Goal: Task Accomplishment & Management: Use online tool/utility

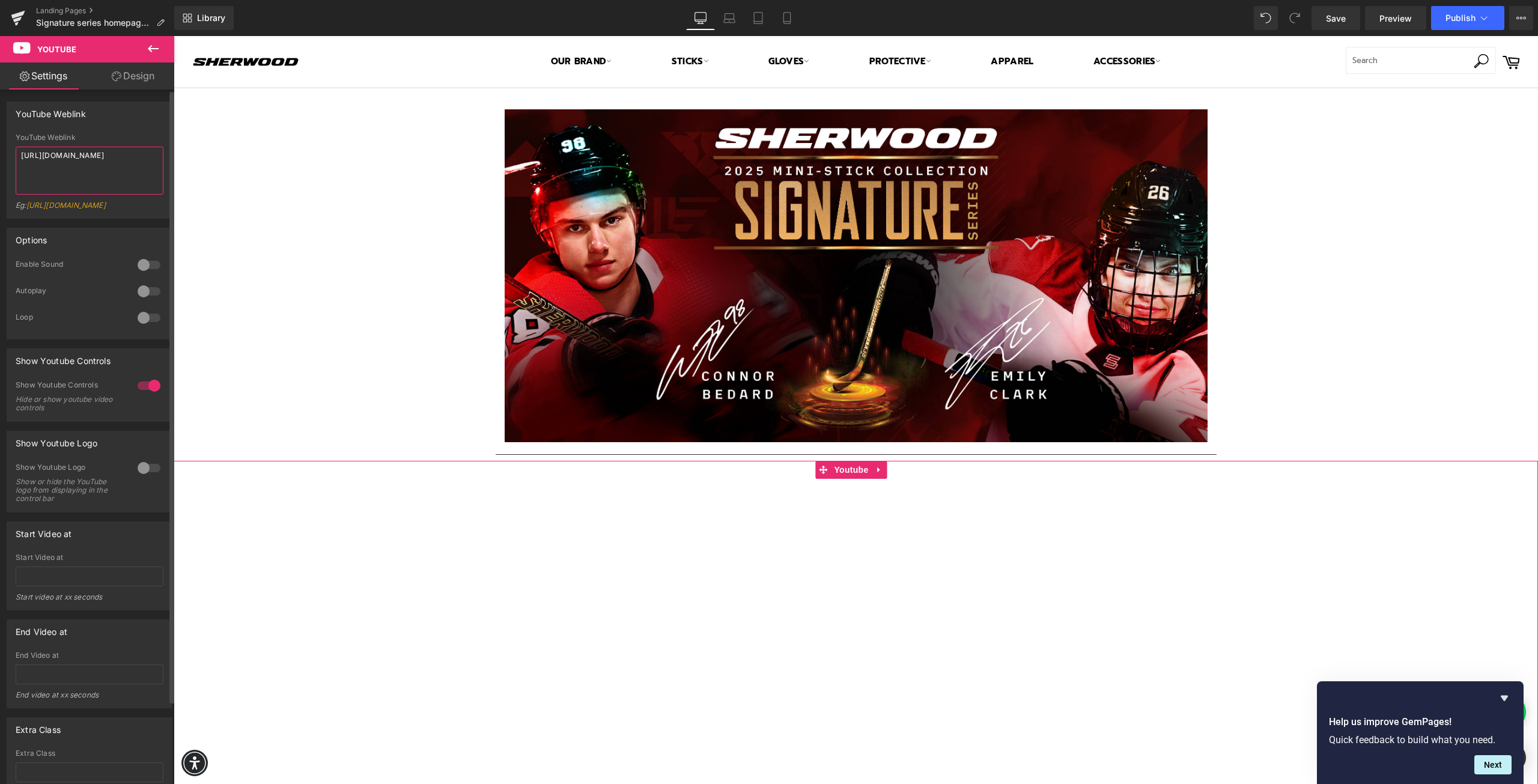
drag, startPoint x: 124, startPoint y: 161, endPoint x: 99, endPoint y: 161, distance: 25.0
click at [99, 161] on textarea "[URL][DOMAIN_NAME]" at bounding box center [89, 170] width 148 height 48
drag, startPoint x: 126, startPoint y: 156, endPoint x: 97, endPoint y: 160, distance: 29.3
click at [97, 160] on textarea "[URL][DOMAIN_NAME]" at bounding box center [89, 170] width 148 height 48
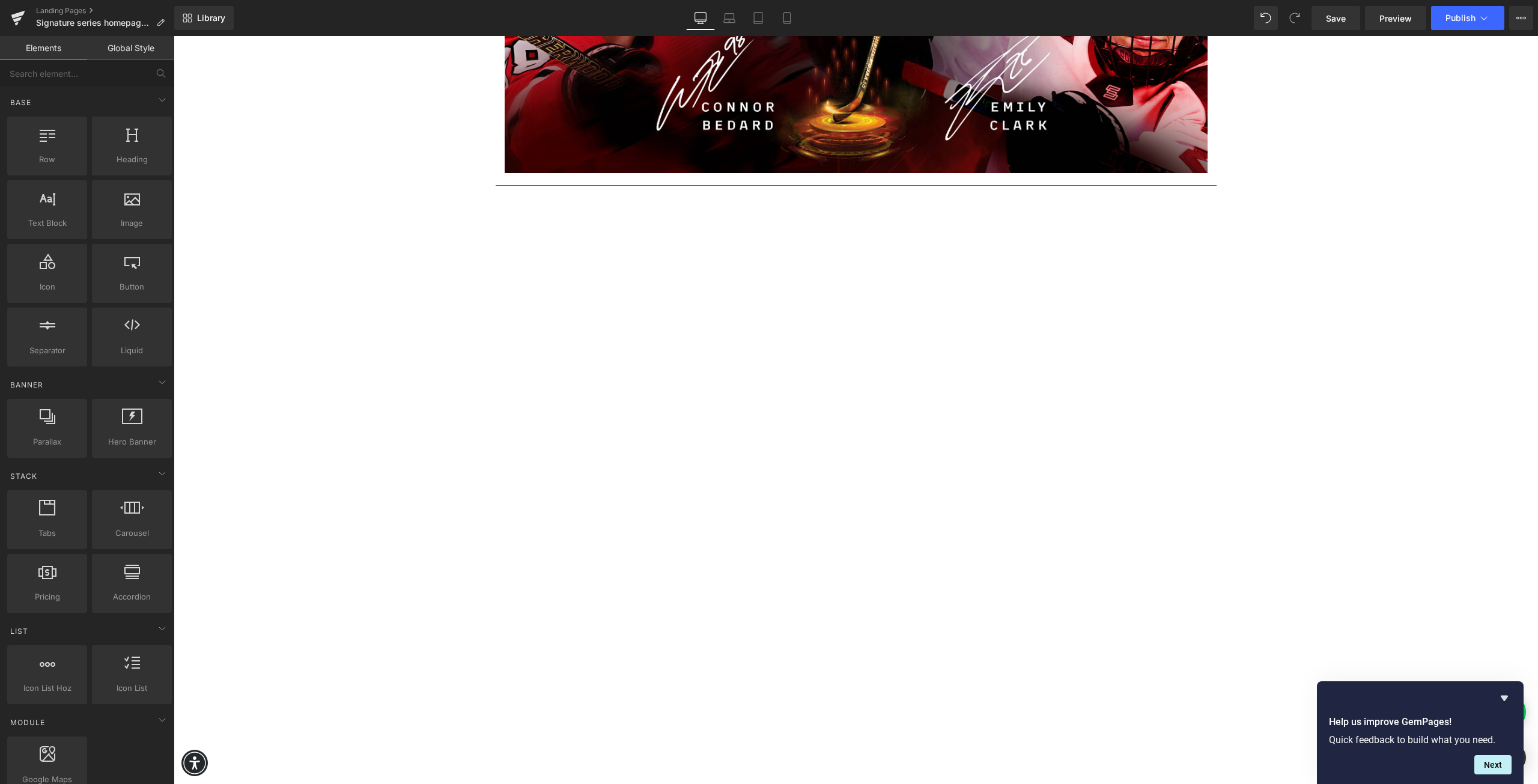
scroll to position [300, 0]
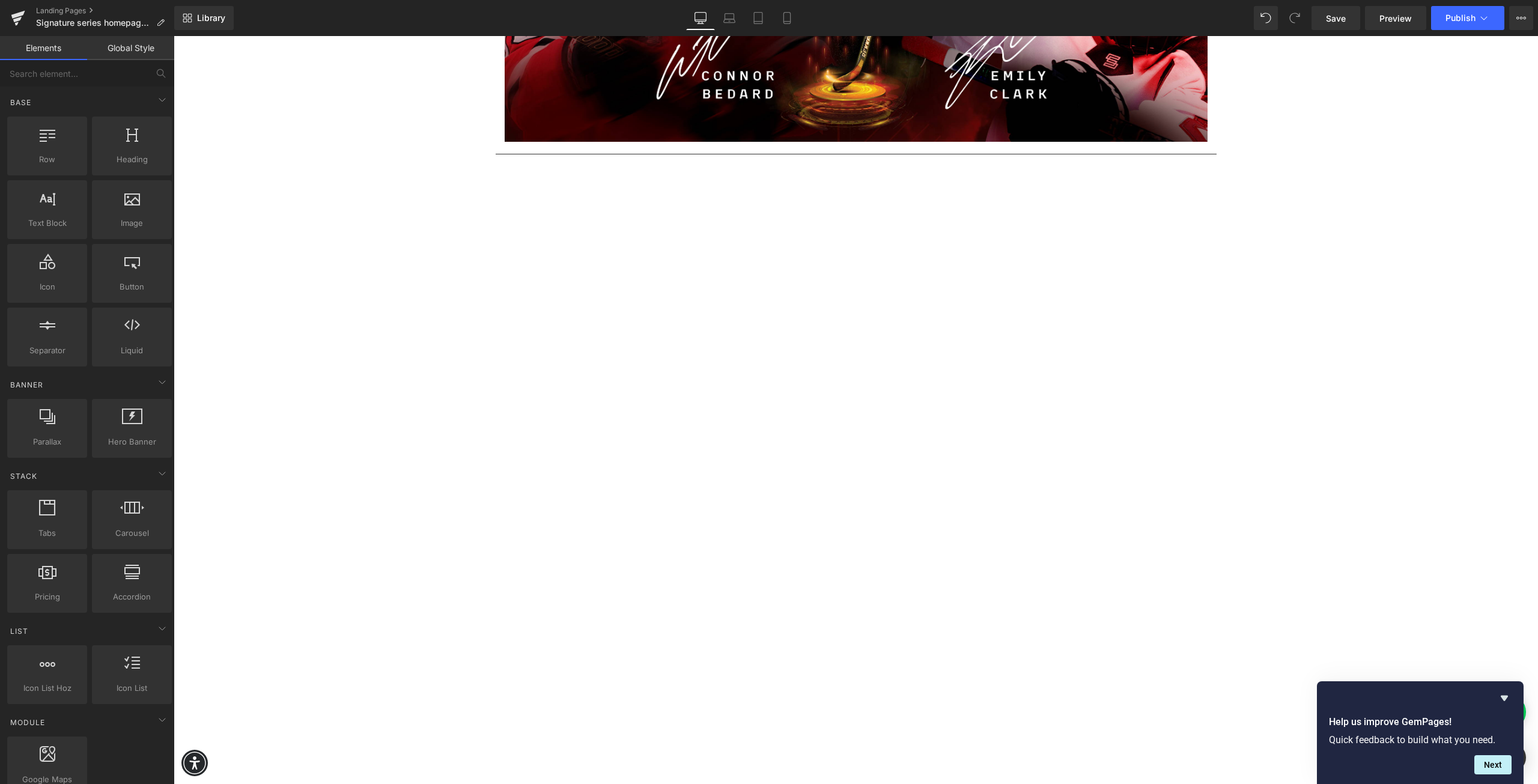
click at [1121, 359] on div at bounding box center [856, 545] width 1364 height 768
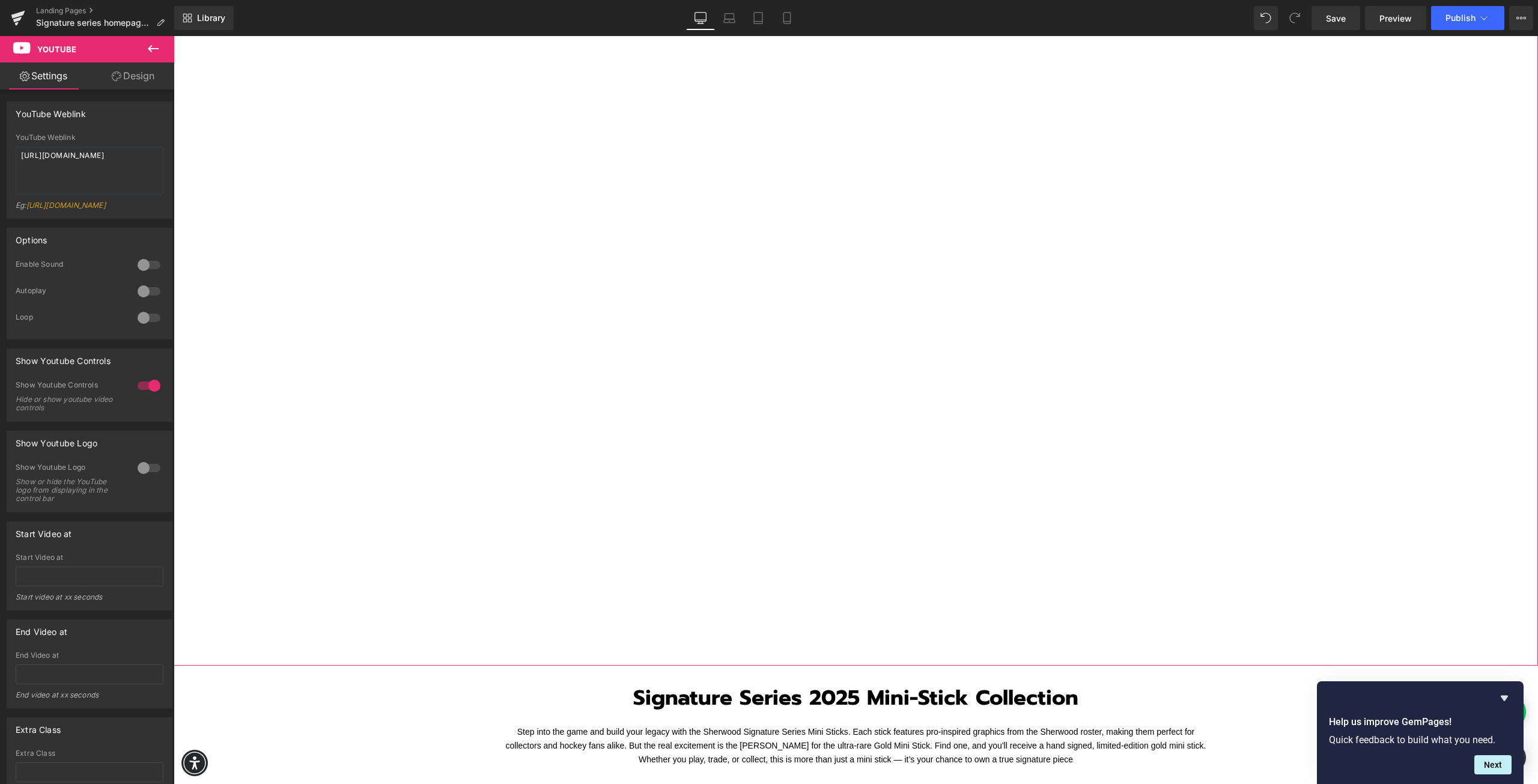
scroll to position [600, 0]
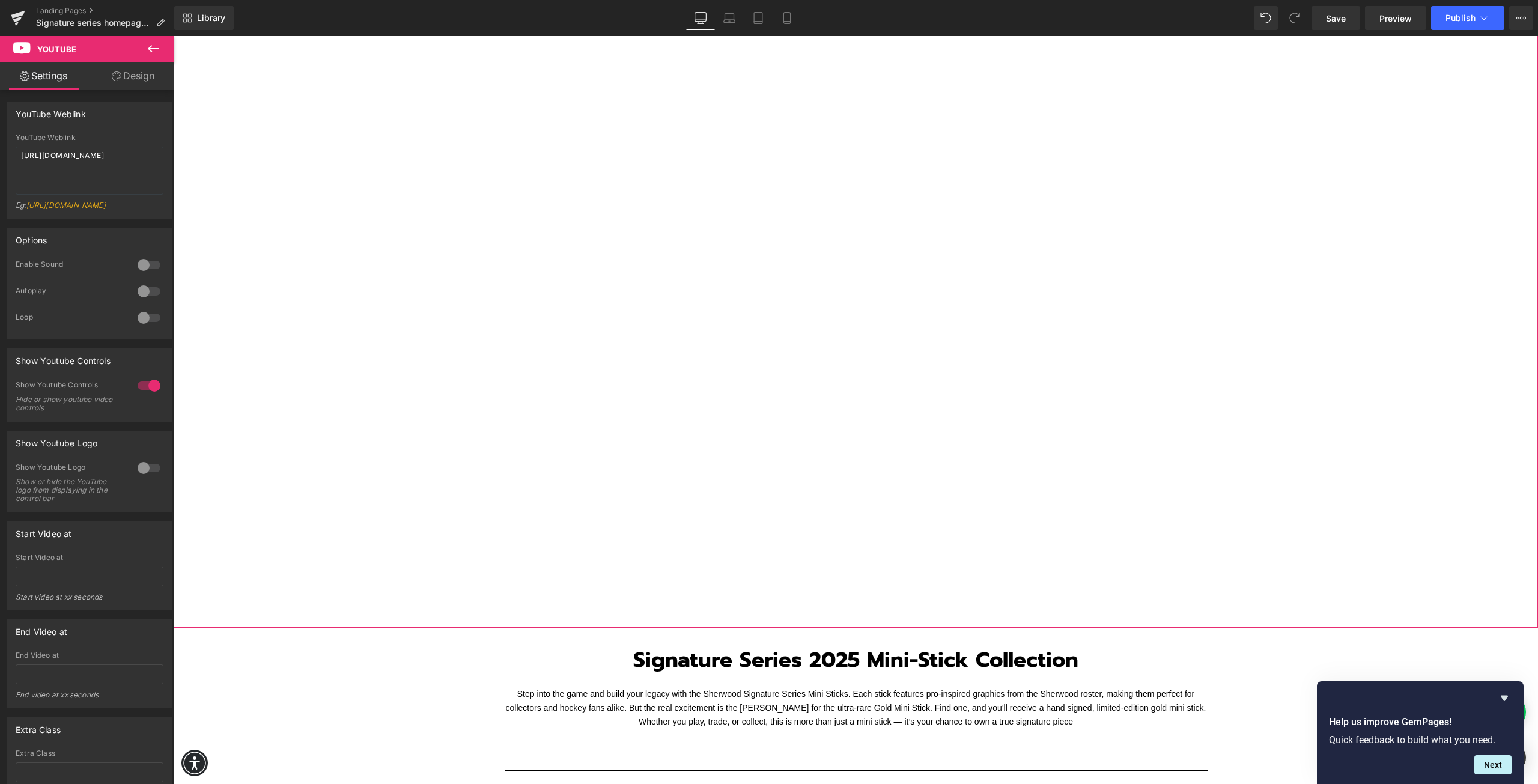
click at [143, 80] on link "Design" at bounding box center [133, 75] width 87 height 27
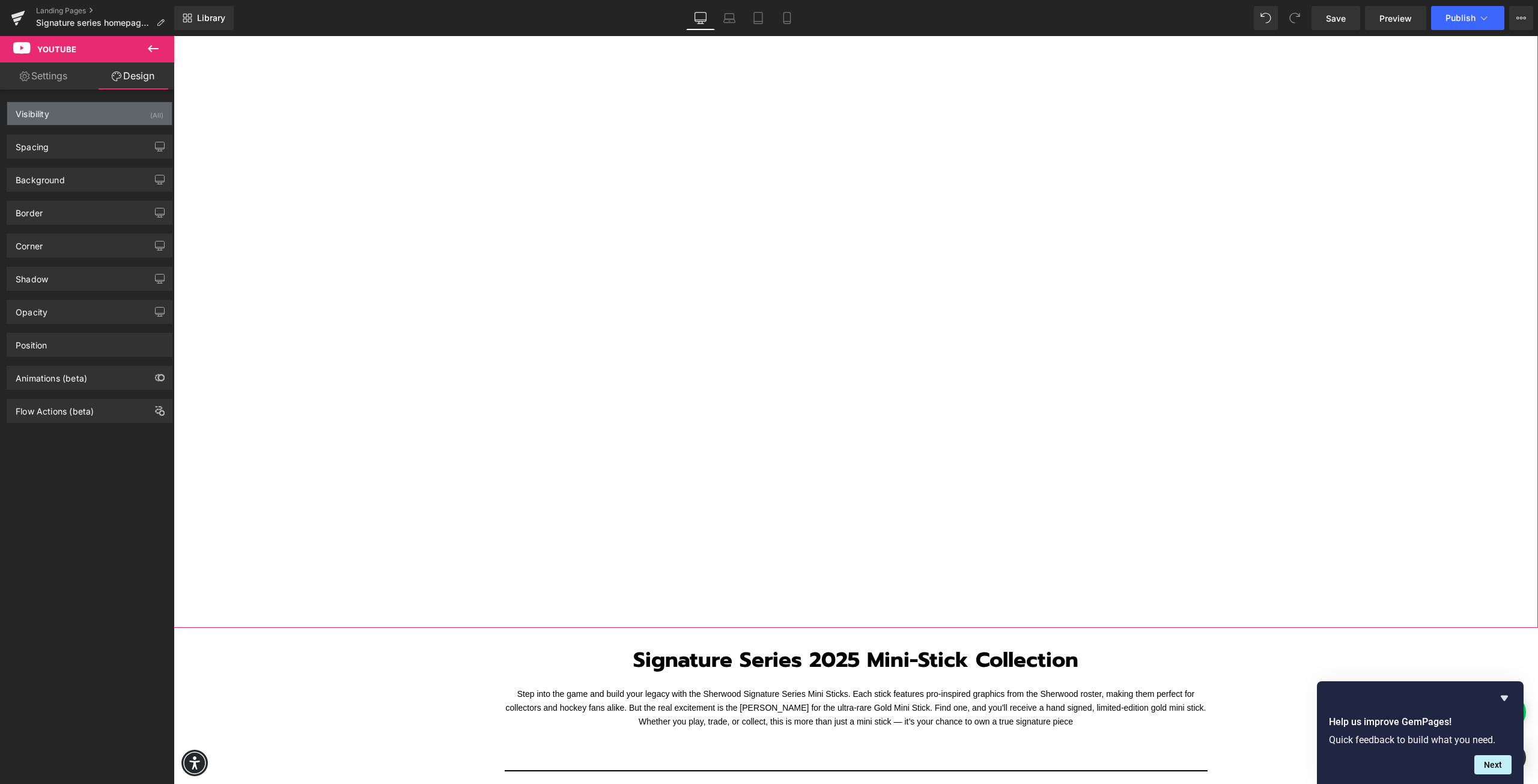
type input "#000000"
type input "100"
type input "0"
click at [97, 119] on div "Visibility (All)" at bounding box center [89, 113] width 165 height 23
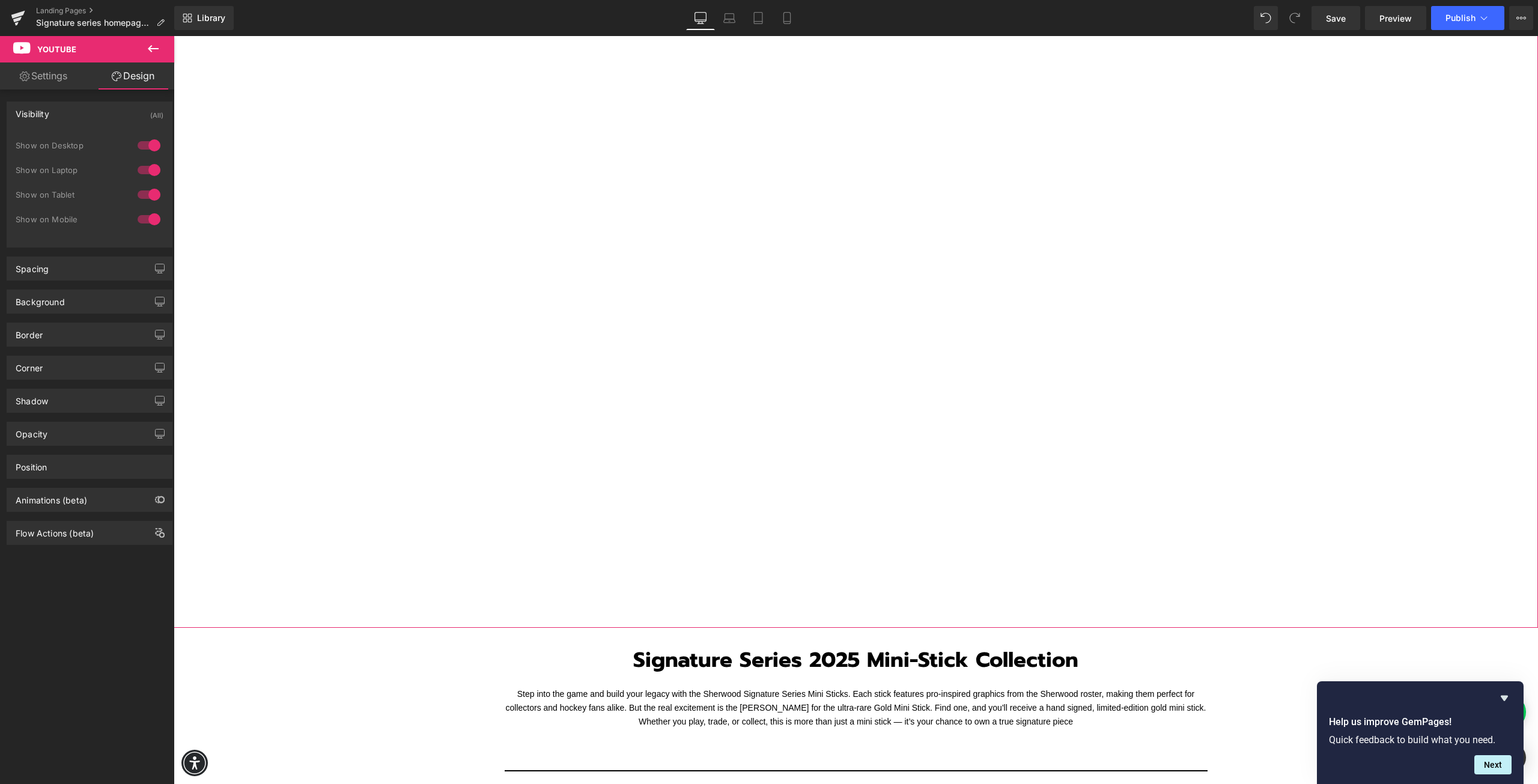
click at [97, 119] on div "Visibility (All)" at bounding box center [89, 113] width 165 height 23
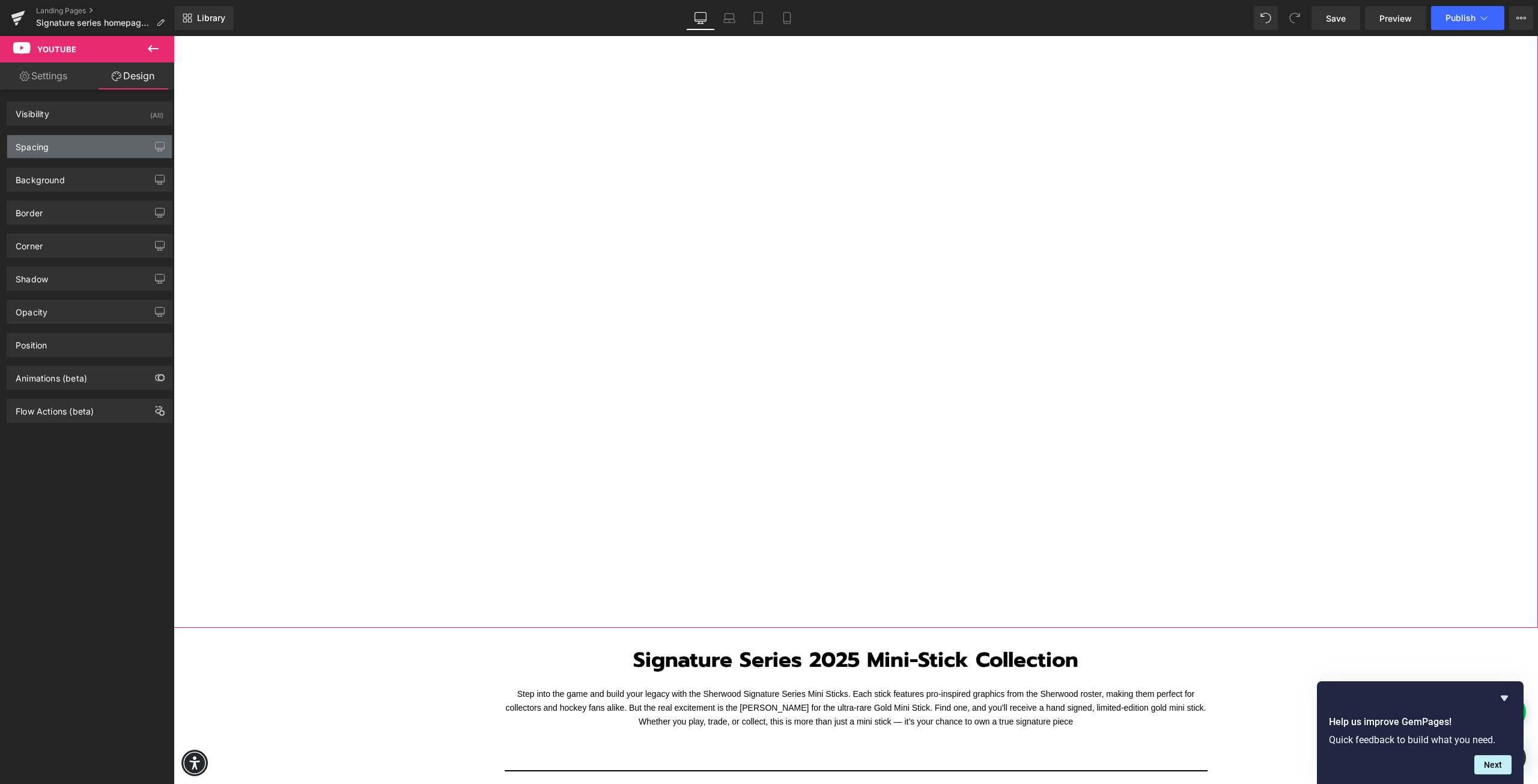
click at [89, 153] on div "Spacing" at bounding box center [89, 147] width 165 height 23
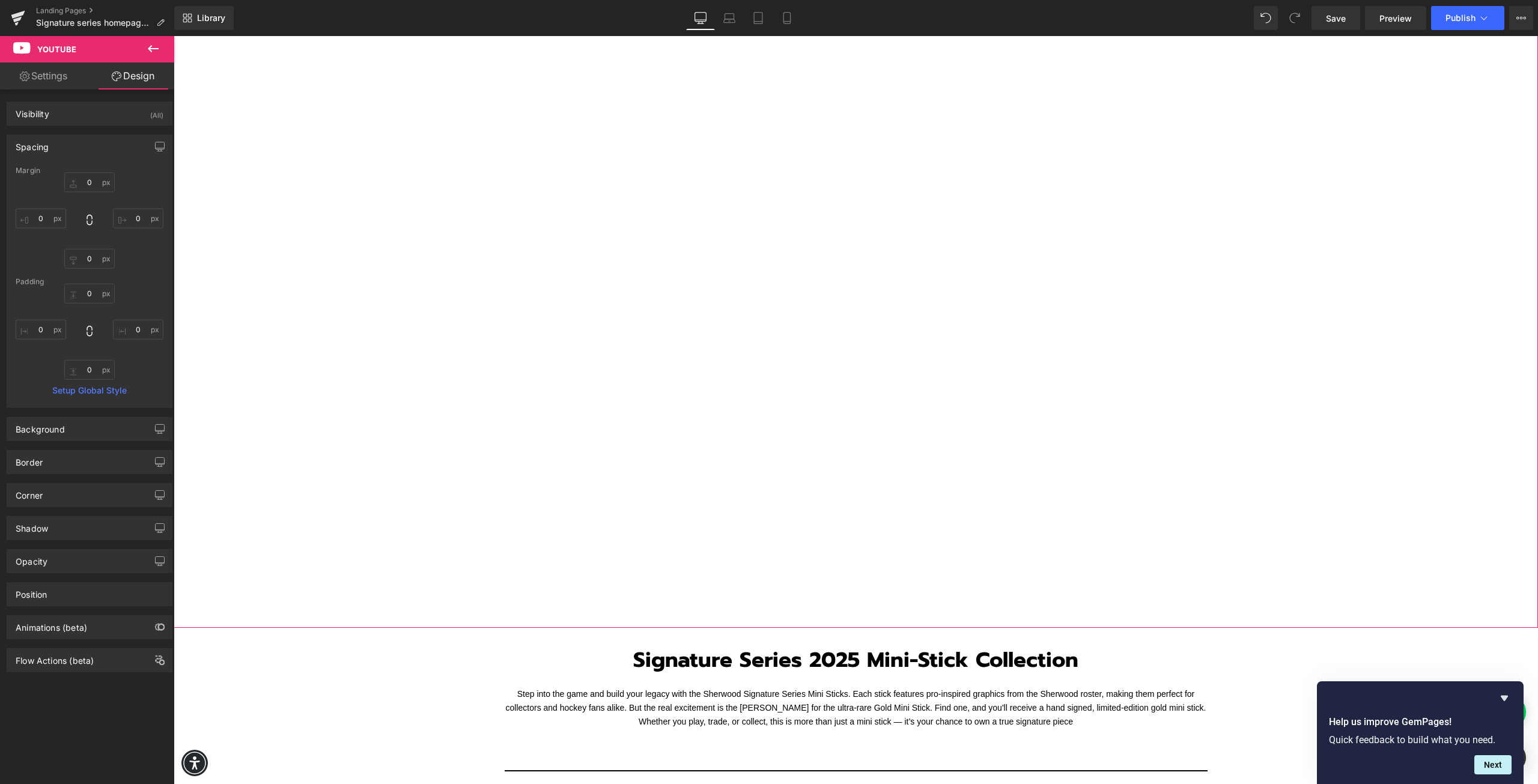
click at [88, 153] on div "Spacing" at bounding box center [89, 147] width 165 height 23
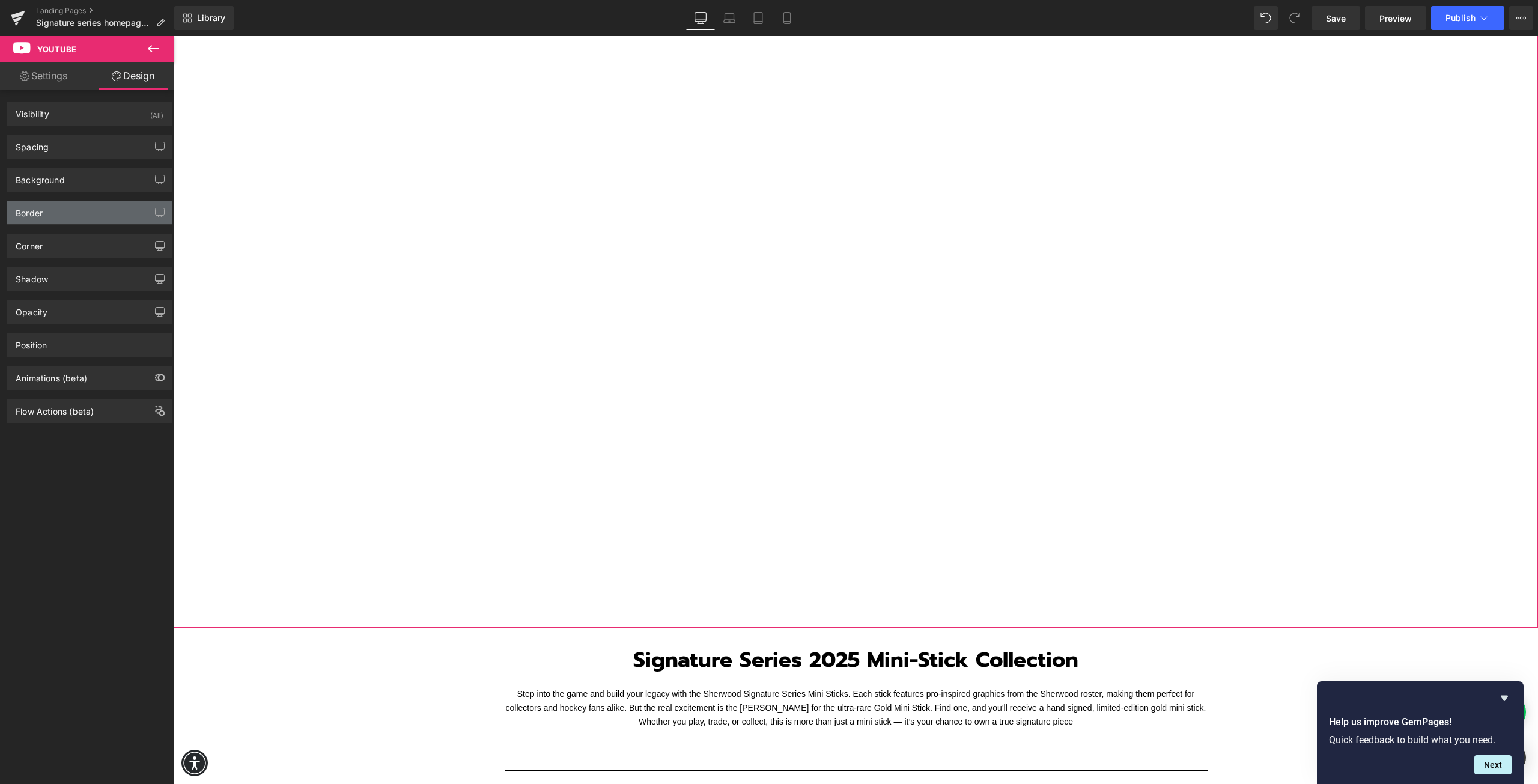
click at [72, 207] on div "Border" at bounding box center [89, 212] width 165 height 23
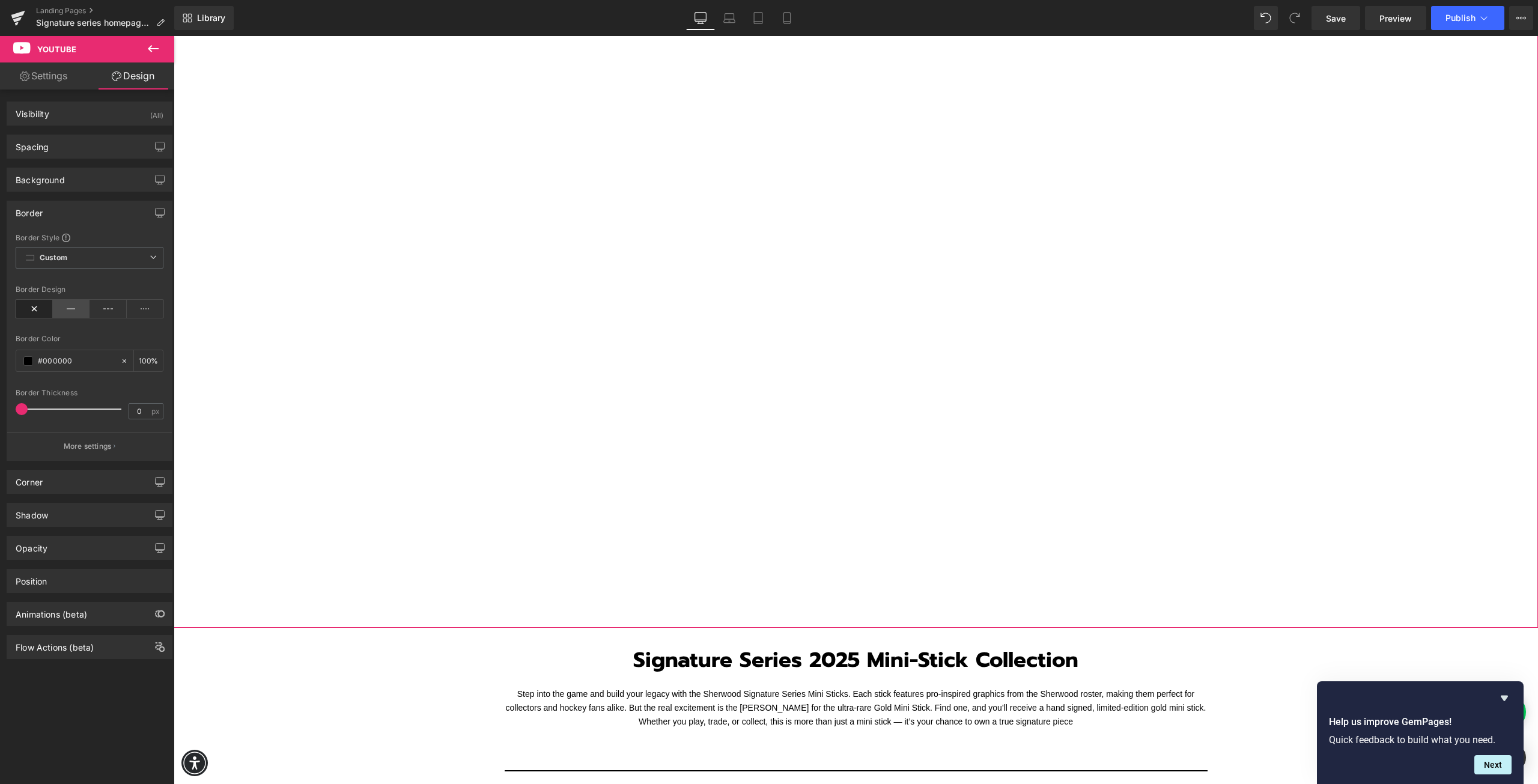
click at [66, 304] on icon at bounding box center [71, 309] width 37 height 18
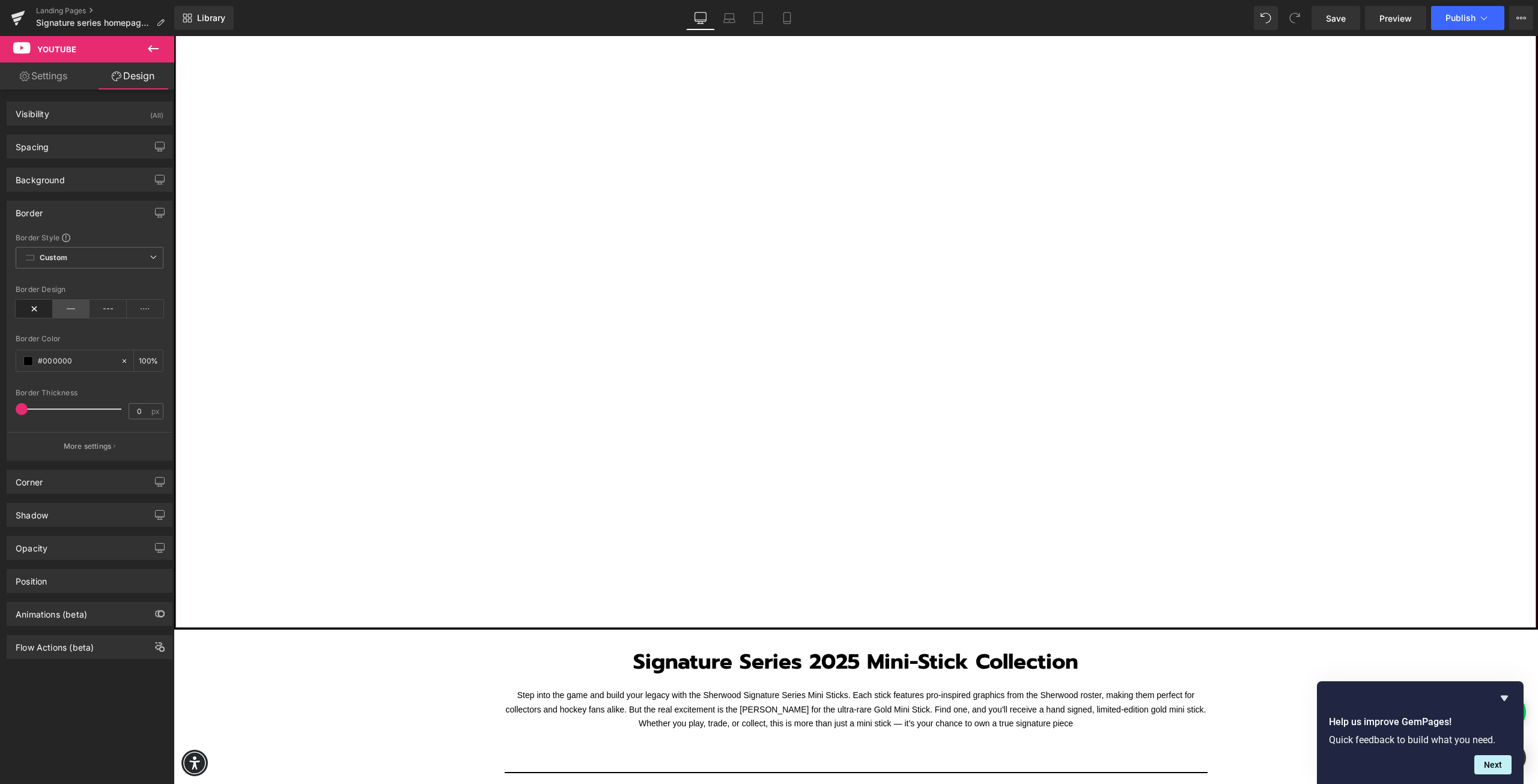
scroll to position [602, 0]
click at [34, 313] on icon at bounding box center [34, 309] width 37 height 18
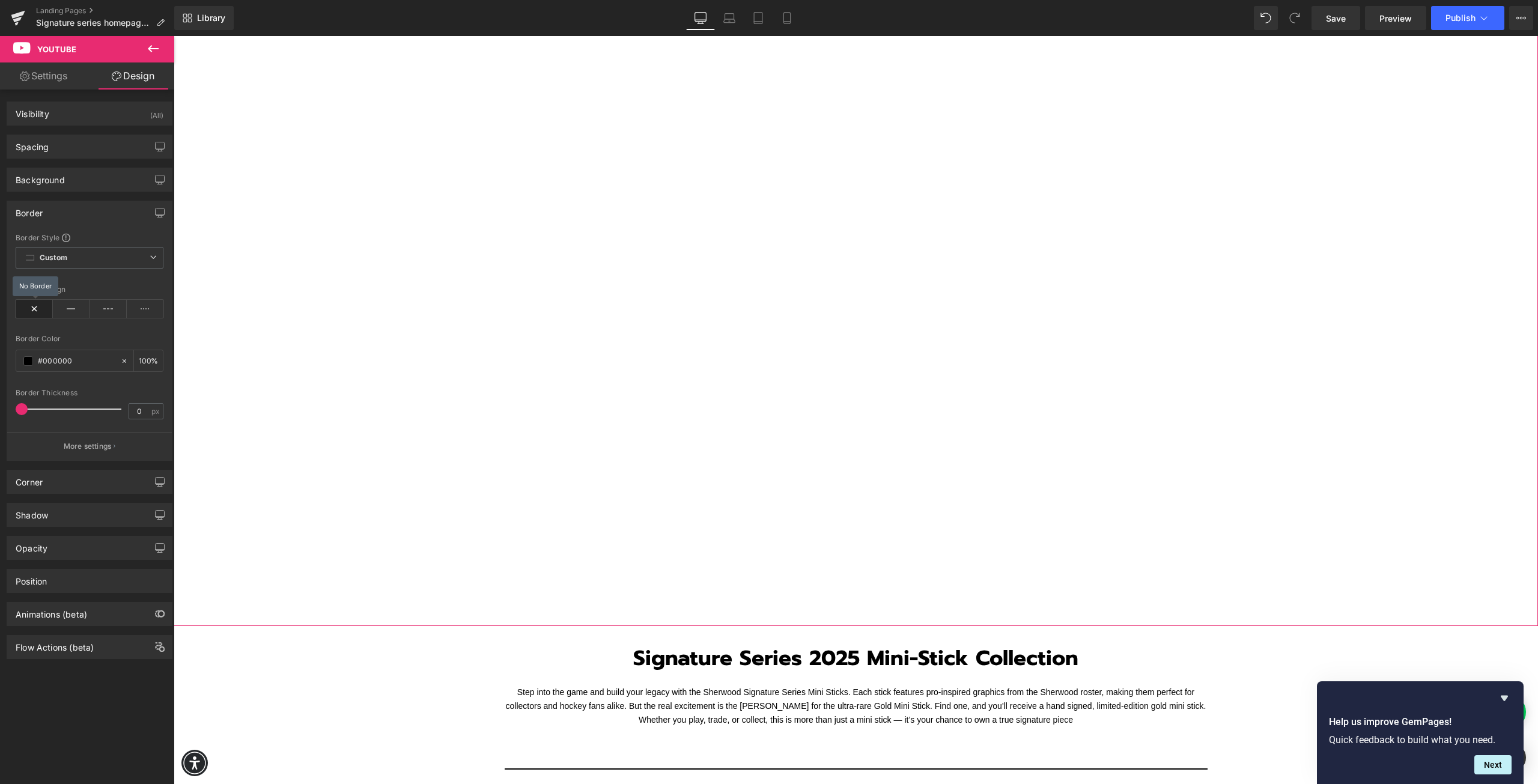
scroll to position [600, 0]
click at [103, 311] on icon at bounding box center [108, 309] width 37 height 18
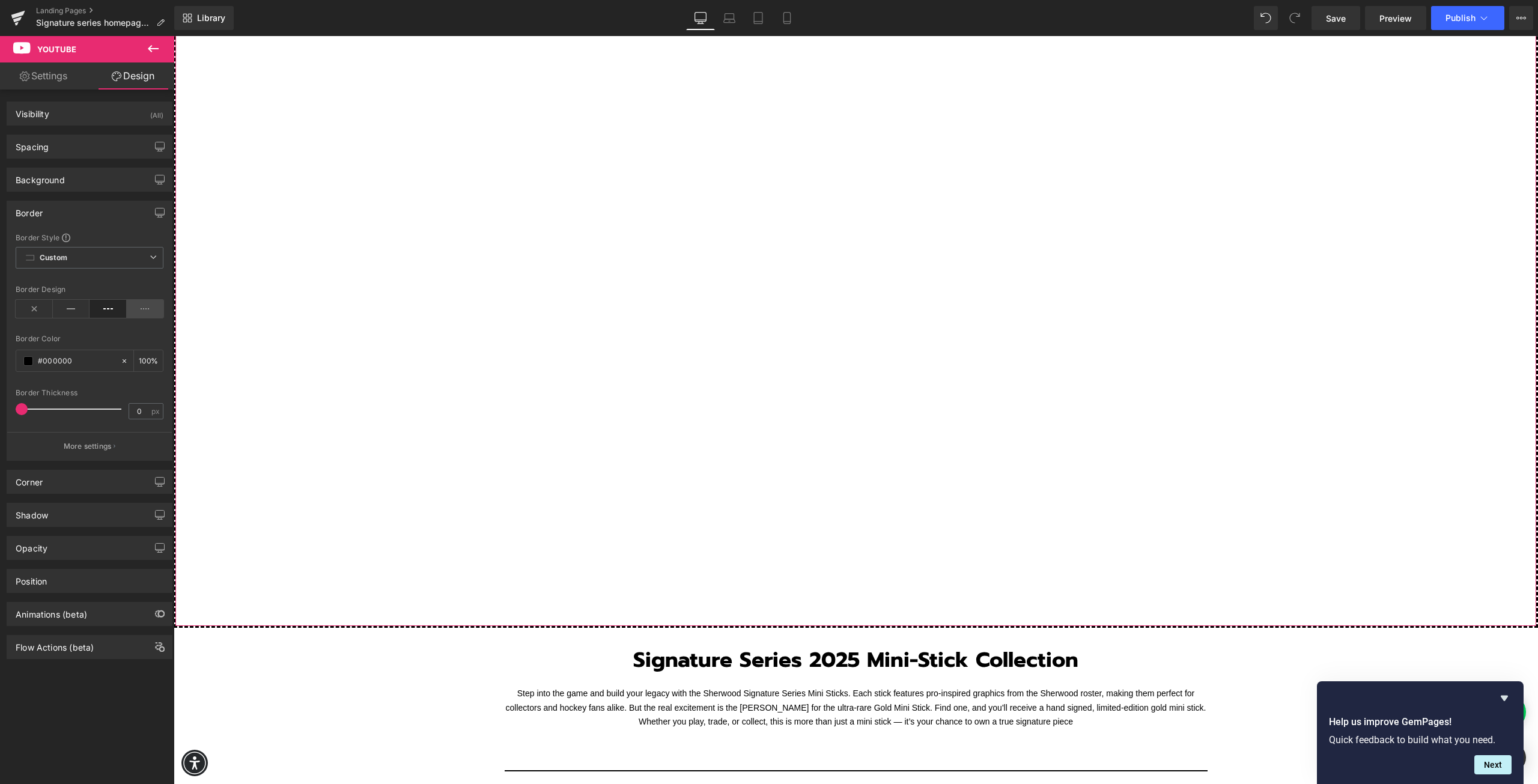
click at [142, 313] on icon at bounding box center [145, 309] width 37 height 18
click at [36, 311] on icon at bounding box center [34, 309] width 37 height 18
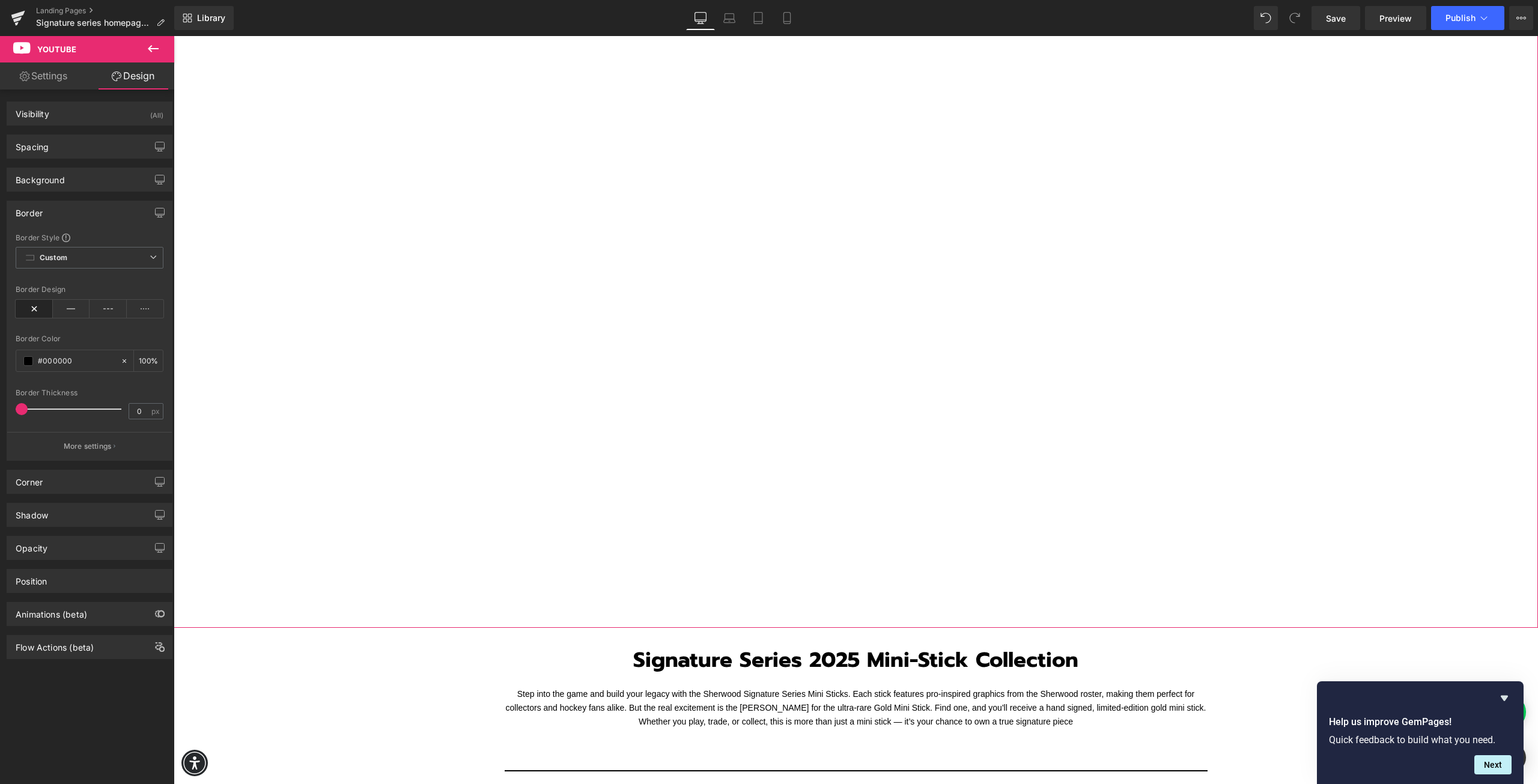
click at [66, 217] on div "Border" at bounding box center [89, 212] width 165 height 23
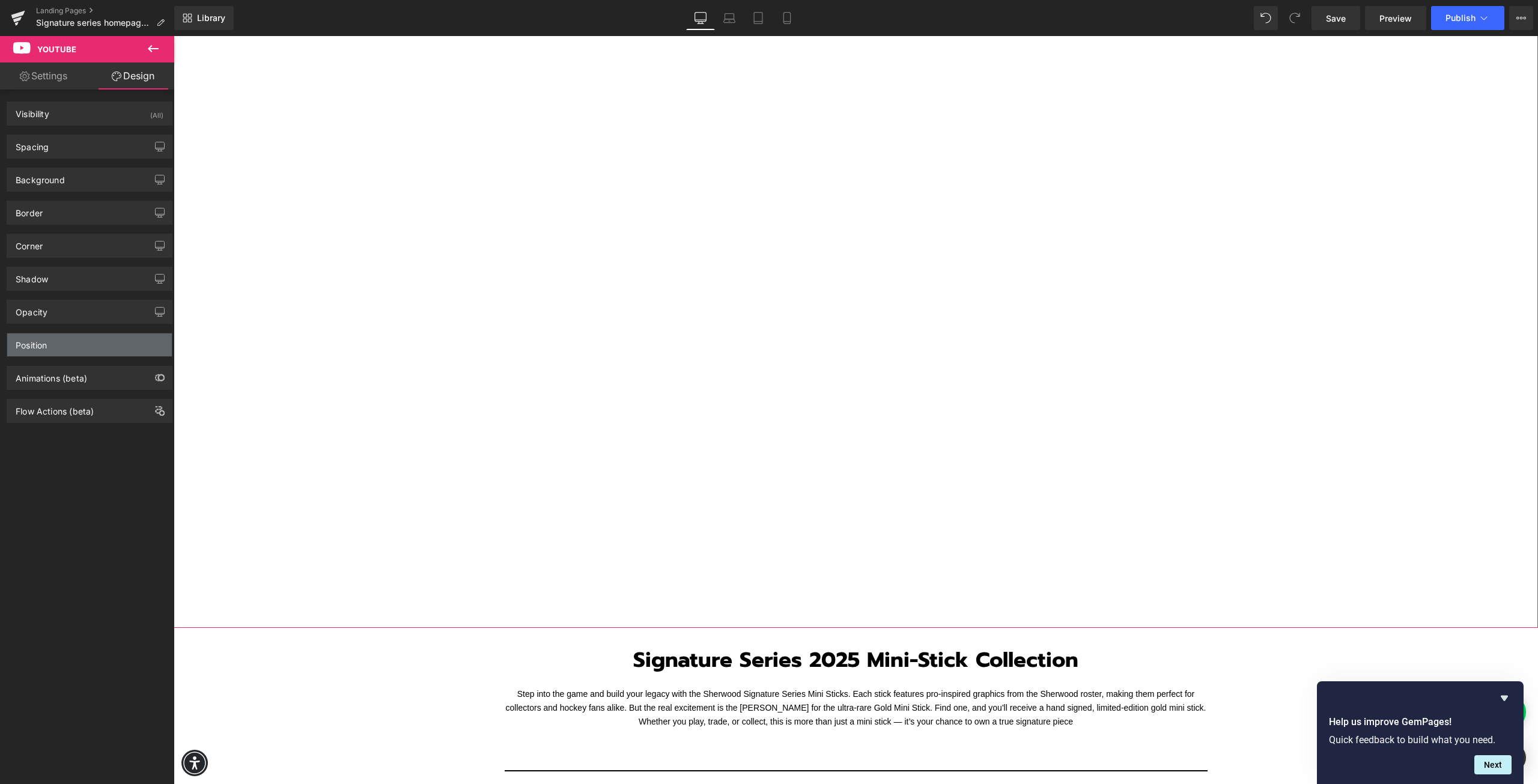
click at [63, 344] on div "Position" at bounding box center [89, 345] width 165 height 23
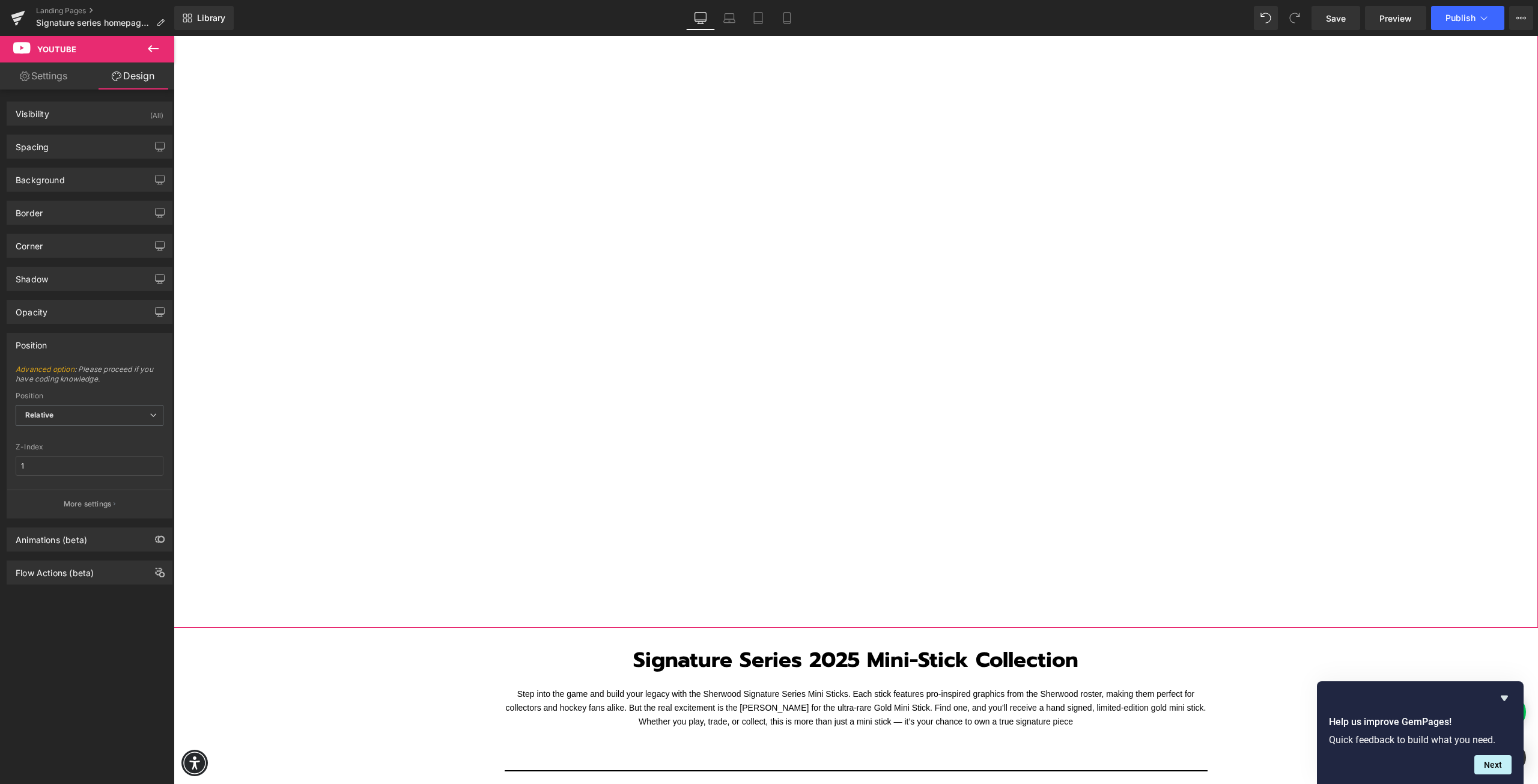
click at [58, 350] on div "Position" at bounding box center [89, 345] width 165 height 23
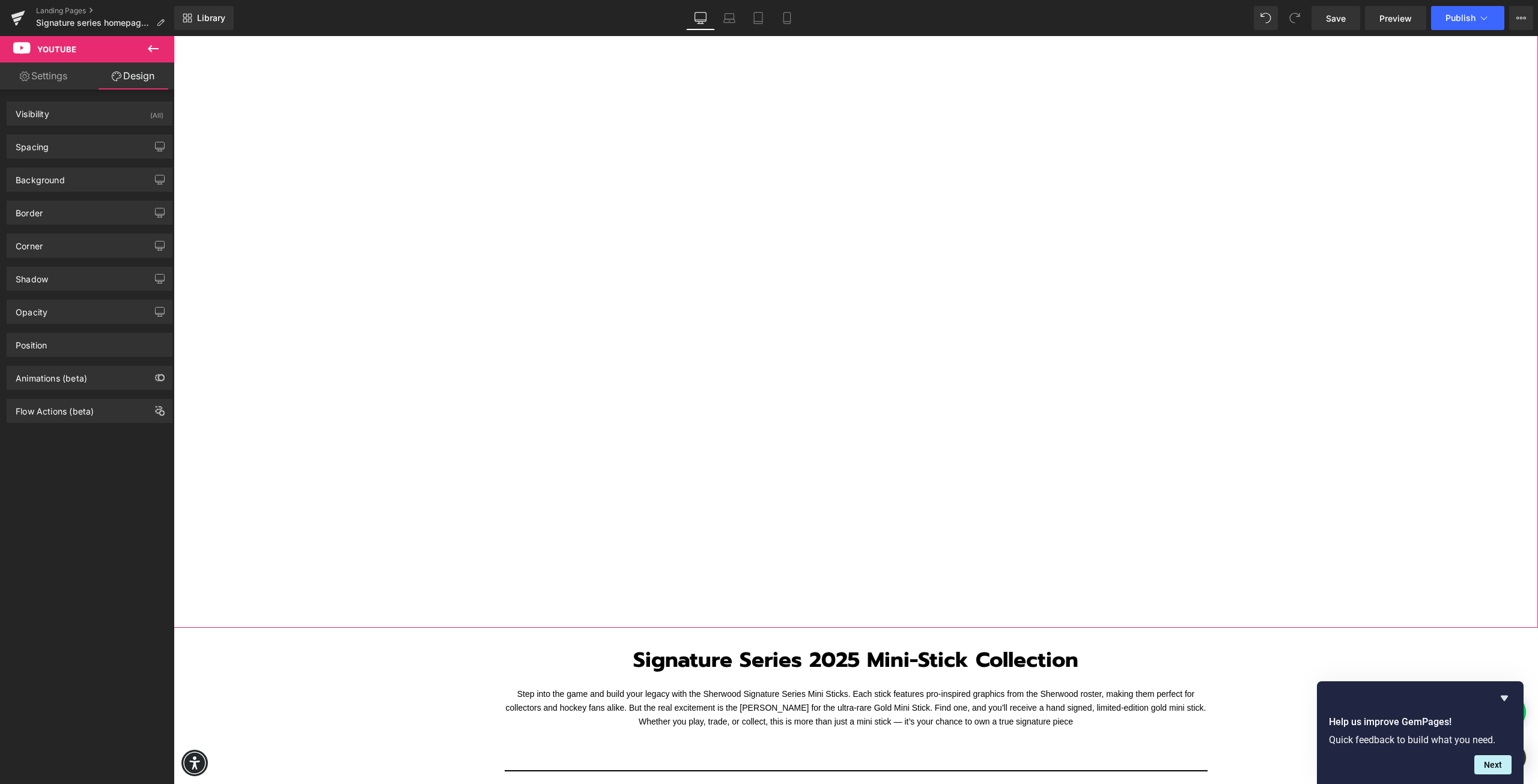
click at [52, 78] on link "Settings" at bounding box center [43, 75] width 87 height 27
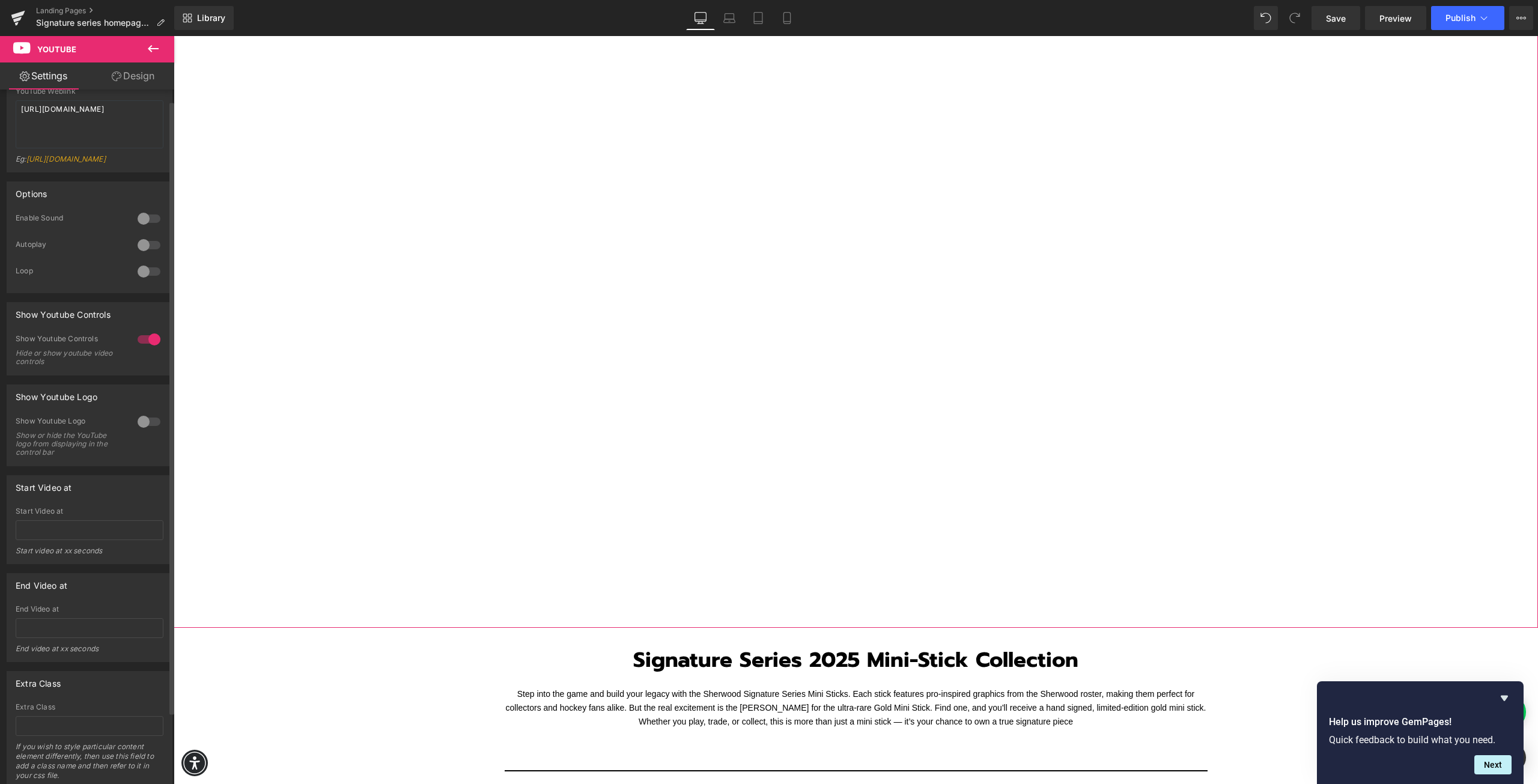
scroll to position [0, 0]
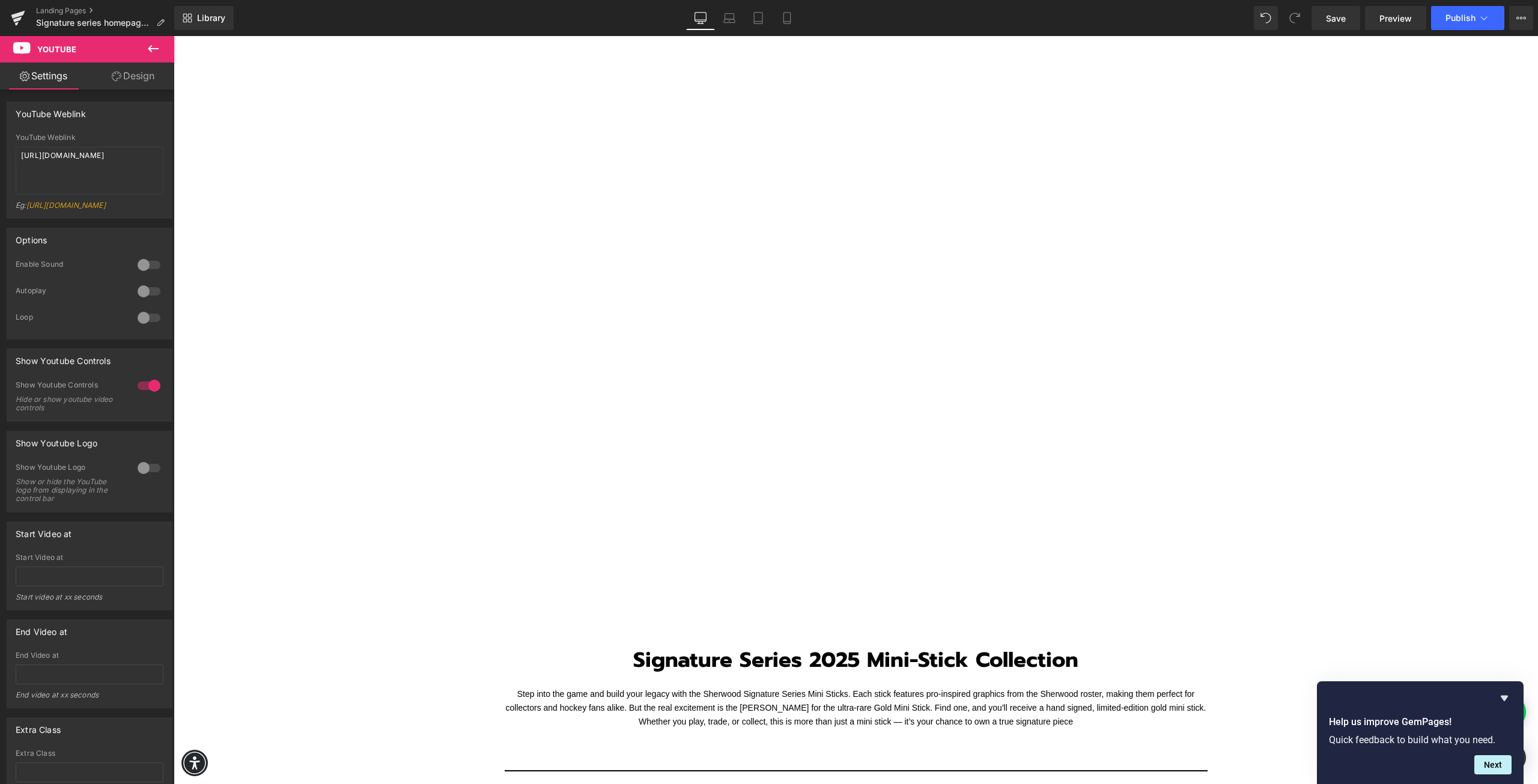
click at [149, 50] on icon at bounding box center [153, 49] width 10 height 7
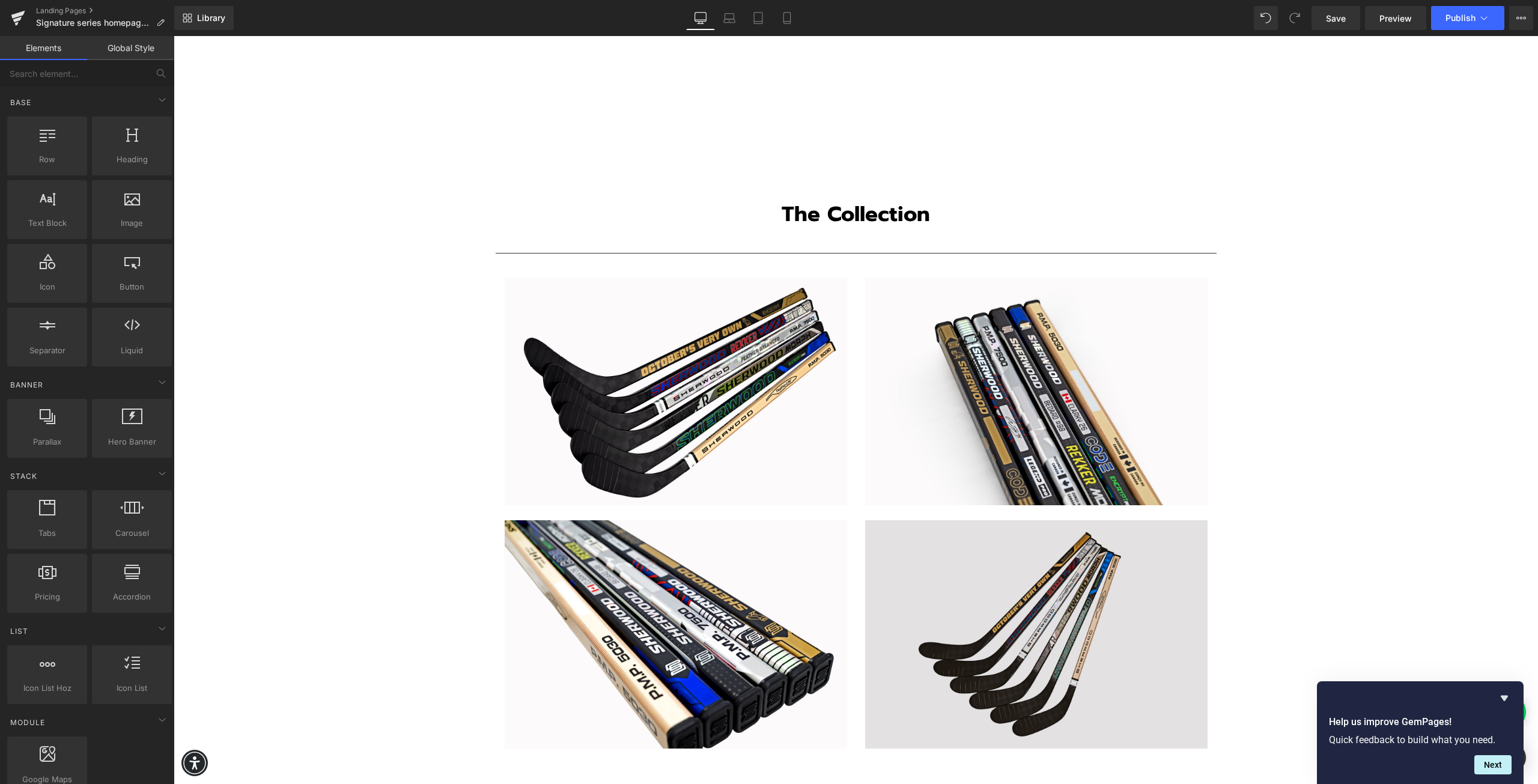
scroll to position [1983, 0]
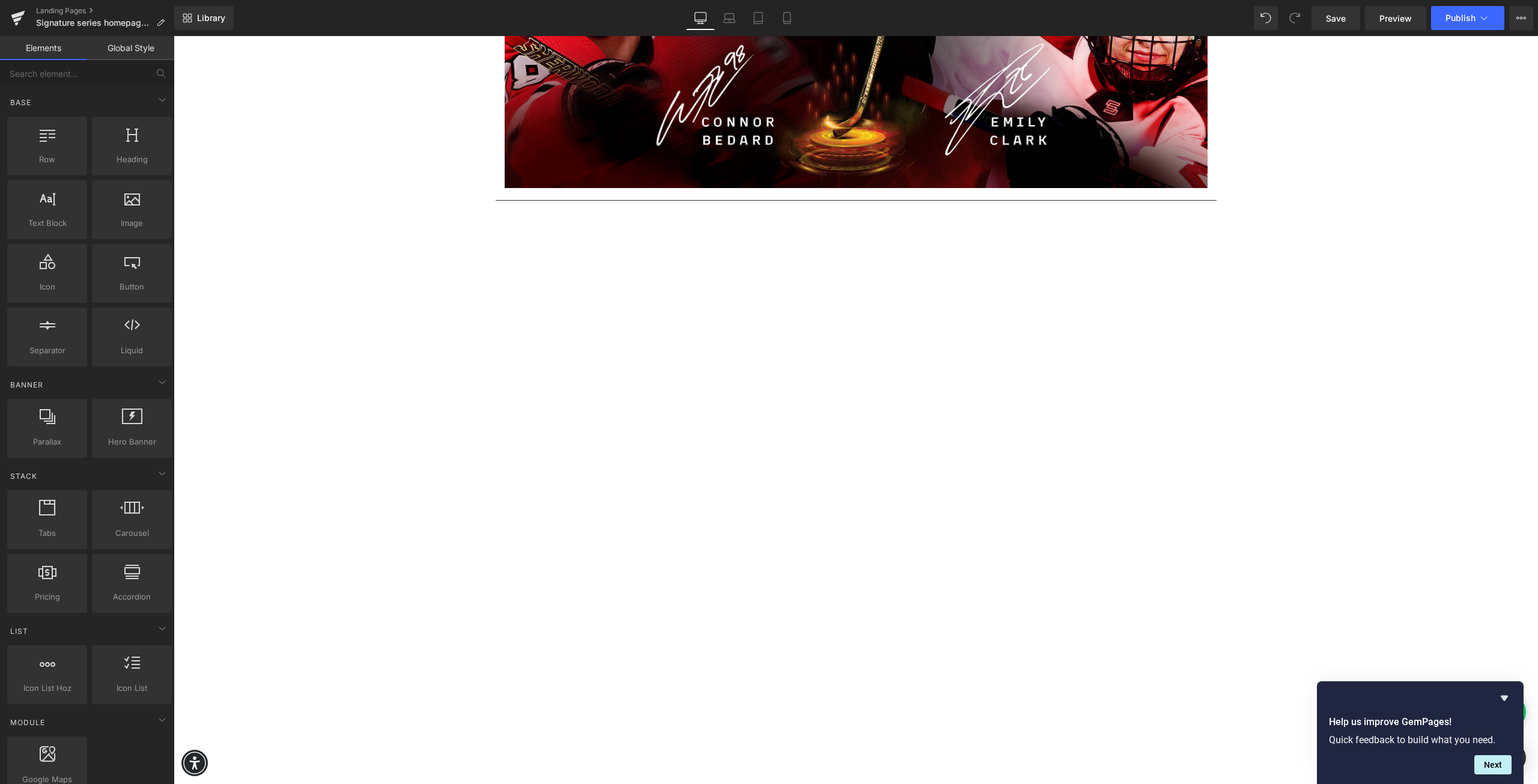
scroll to position [60, 0]
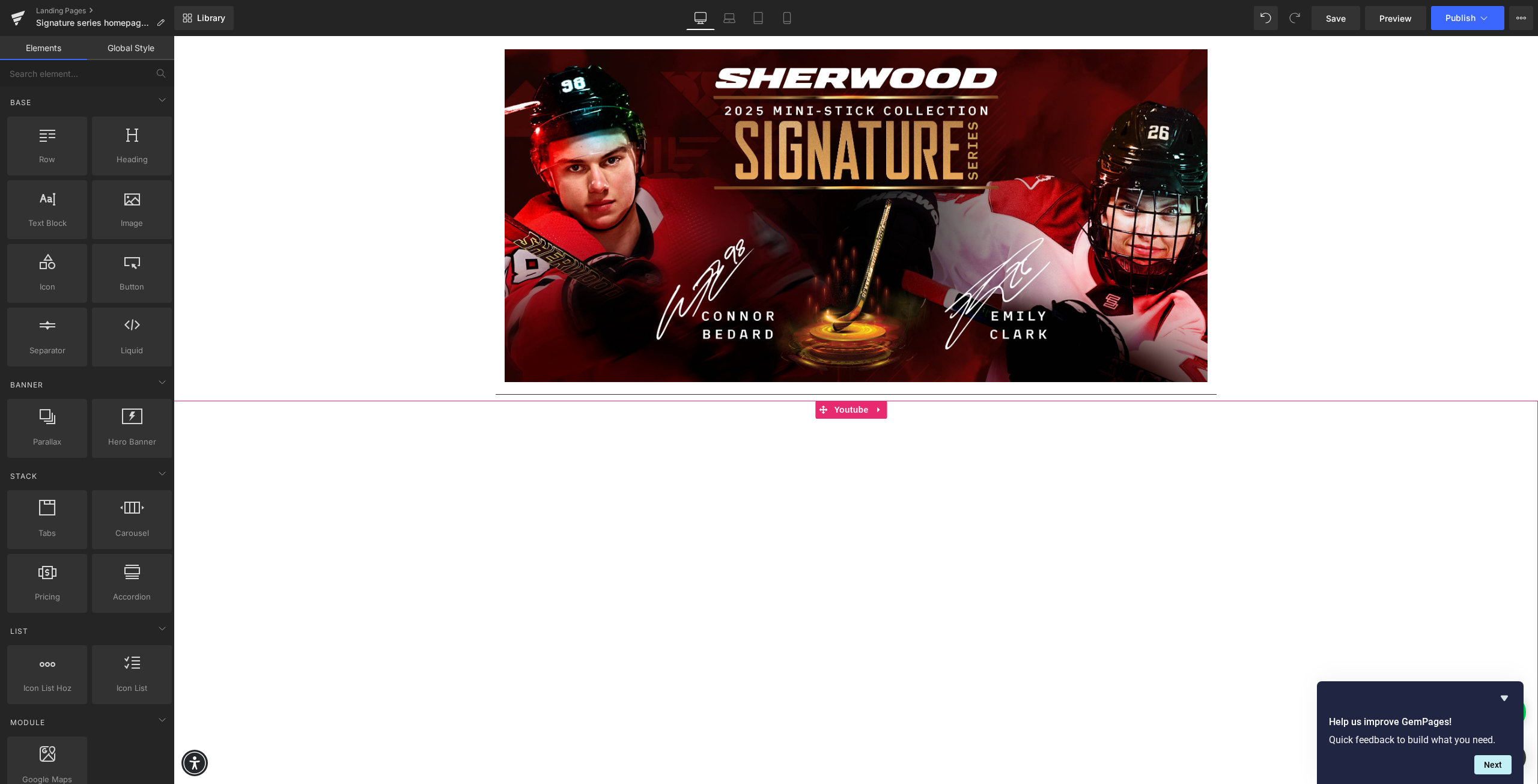
click at [342, 543] on div at bounding box center [856, 785] width 1364 height 768
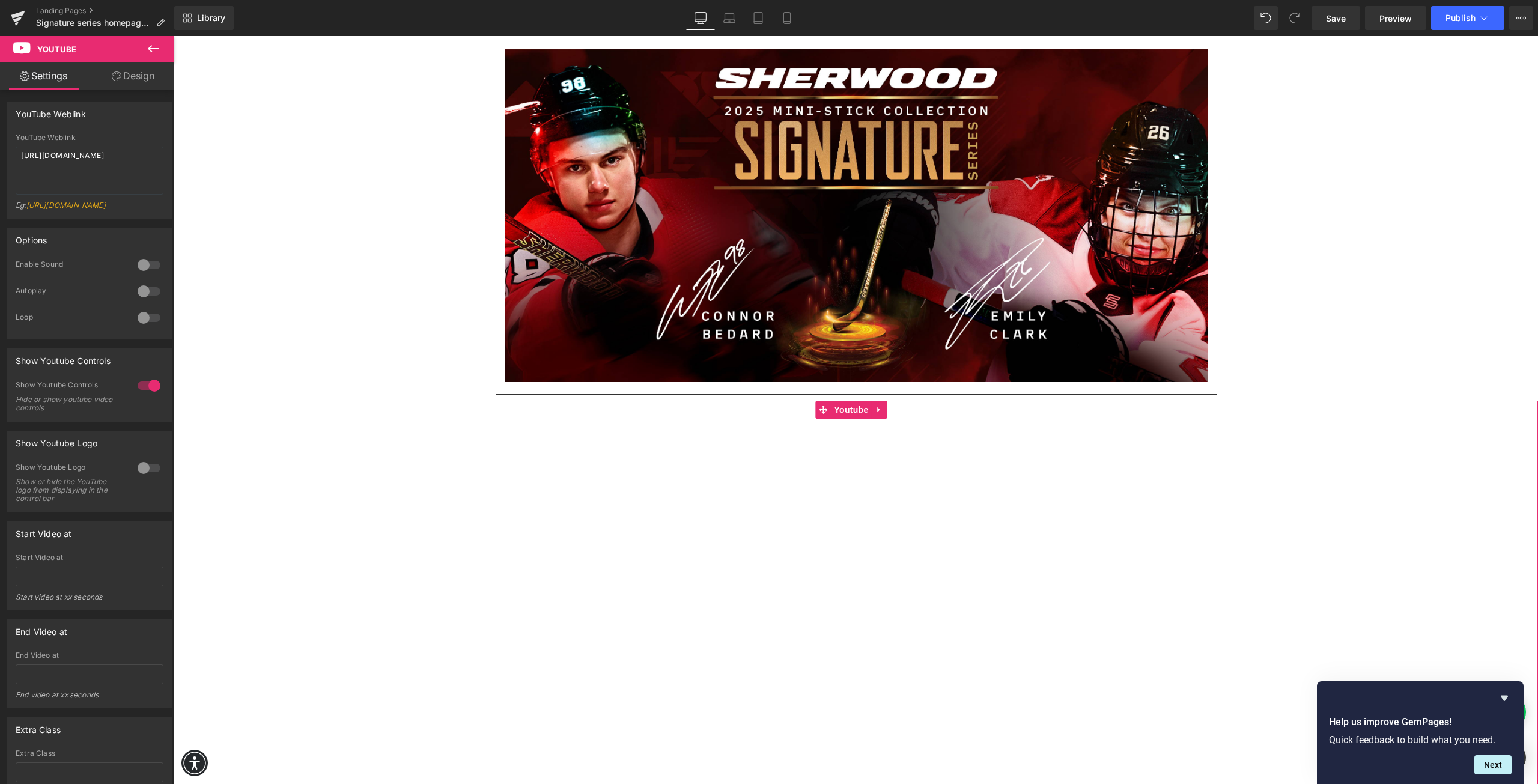
click at [119, 75] on icon at bounding box center [117, 76] width 10 height 10
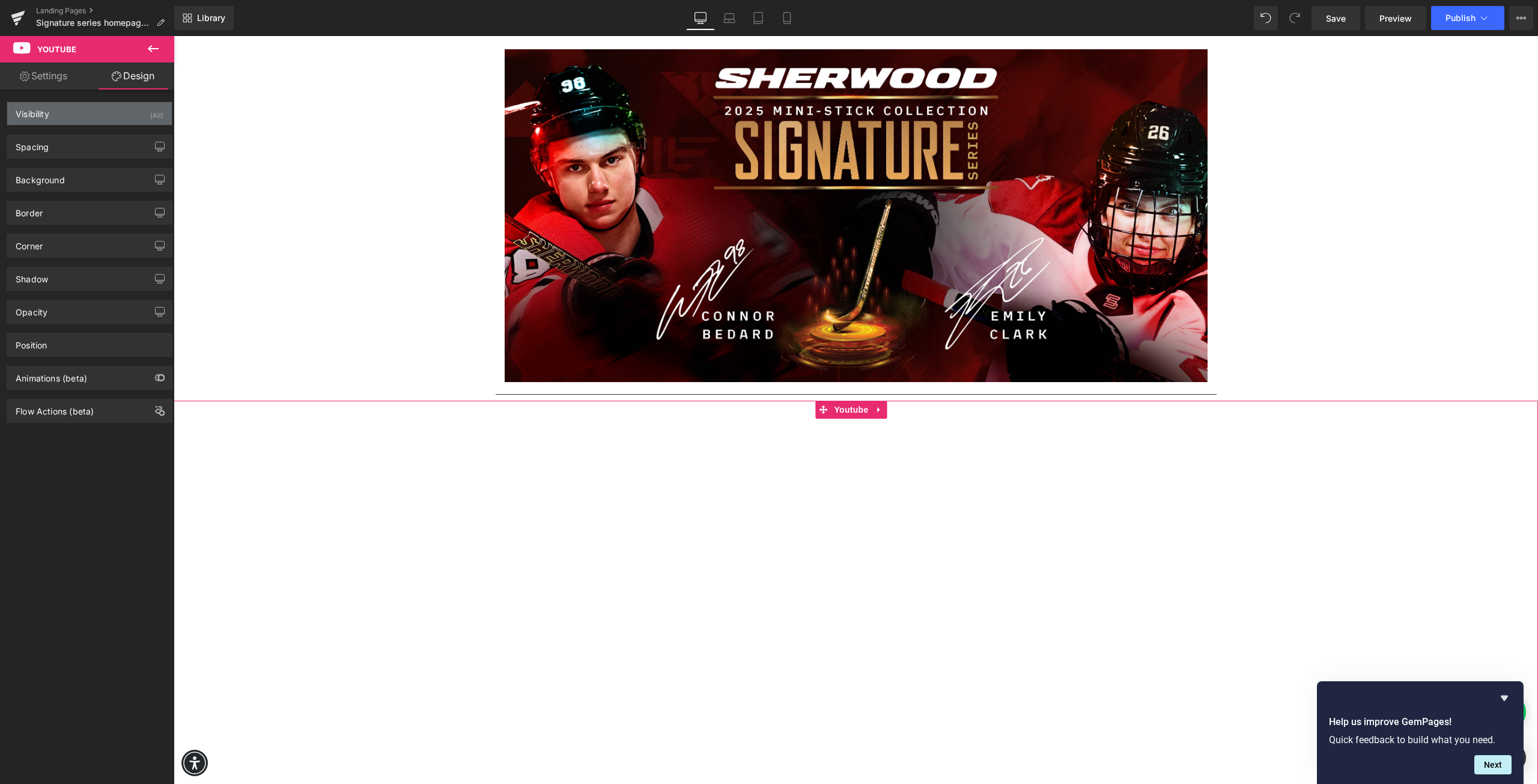
click at [75, 117] on div "Visibility (All)" at bounding box center [89, 113] width 165 height 23
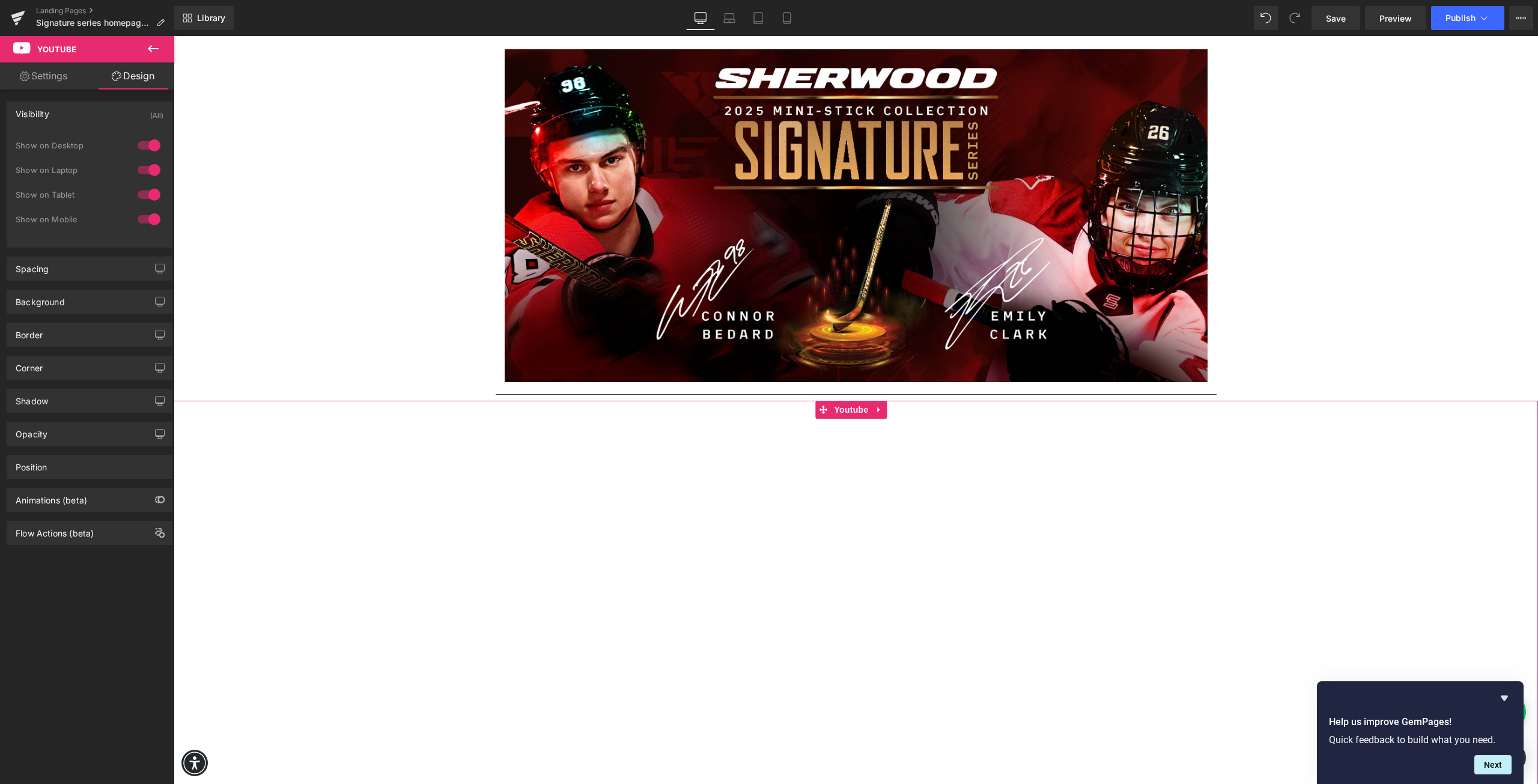
click at [68, 110] on div "Visibility (All)" at bounding box center [89, 113] width 165 height 23
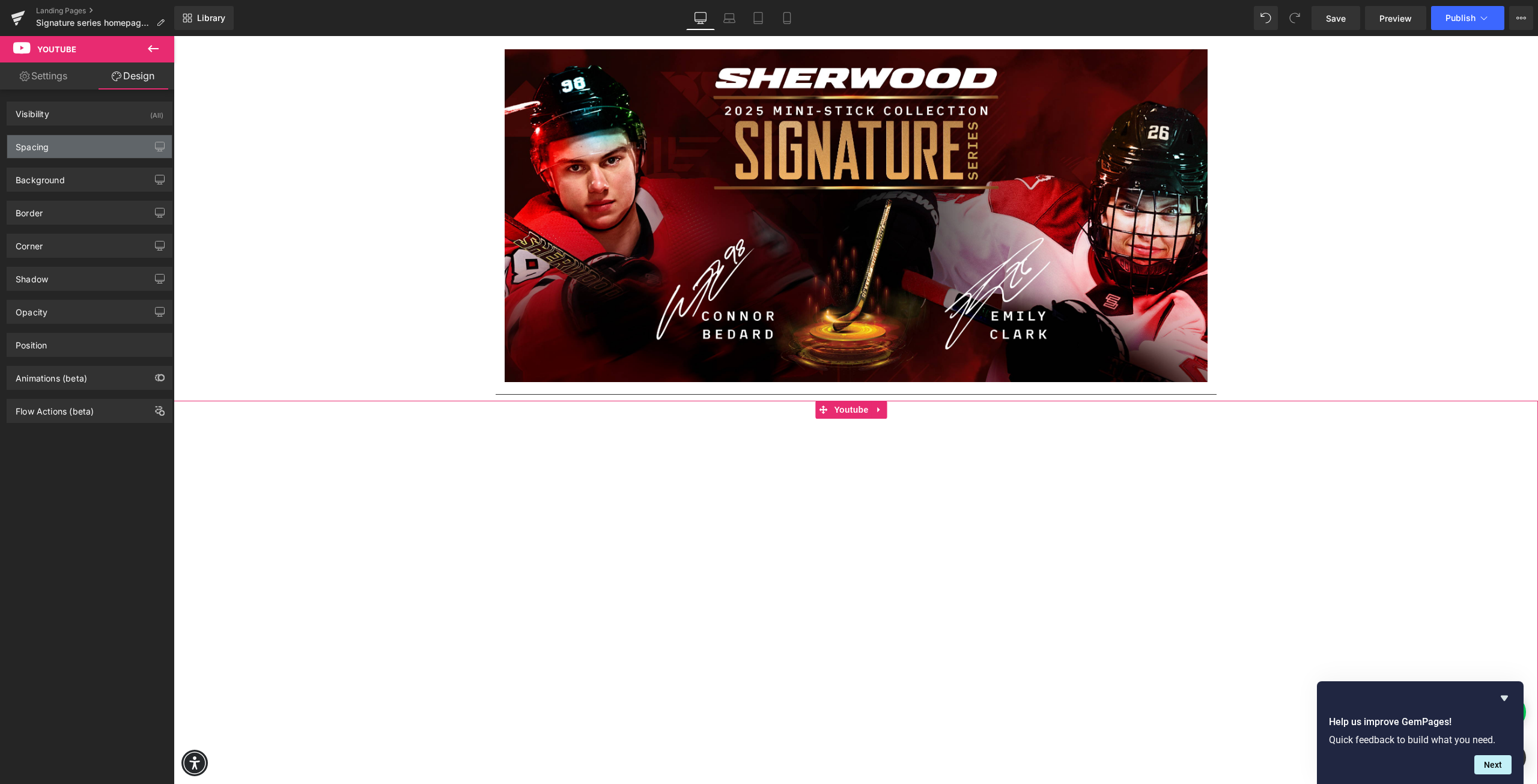
click at [61, 151] on div "Spacing" at bounding box center [89, 147] width 165 height 23
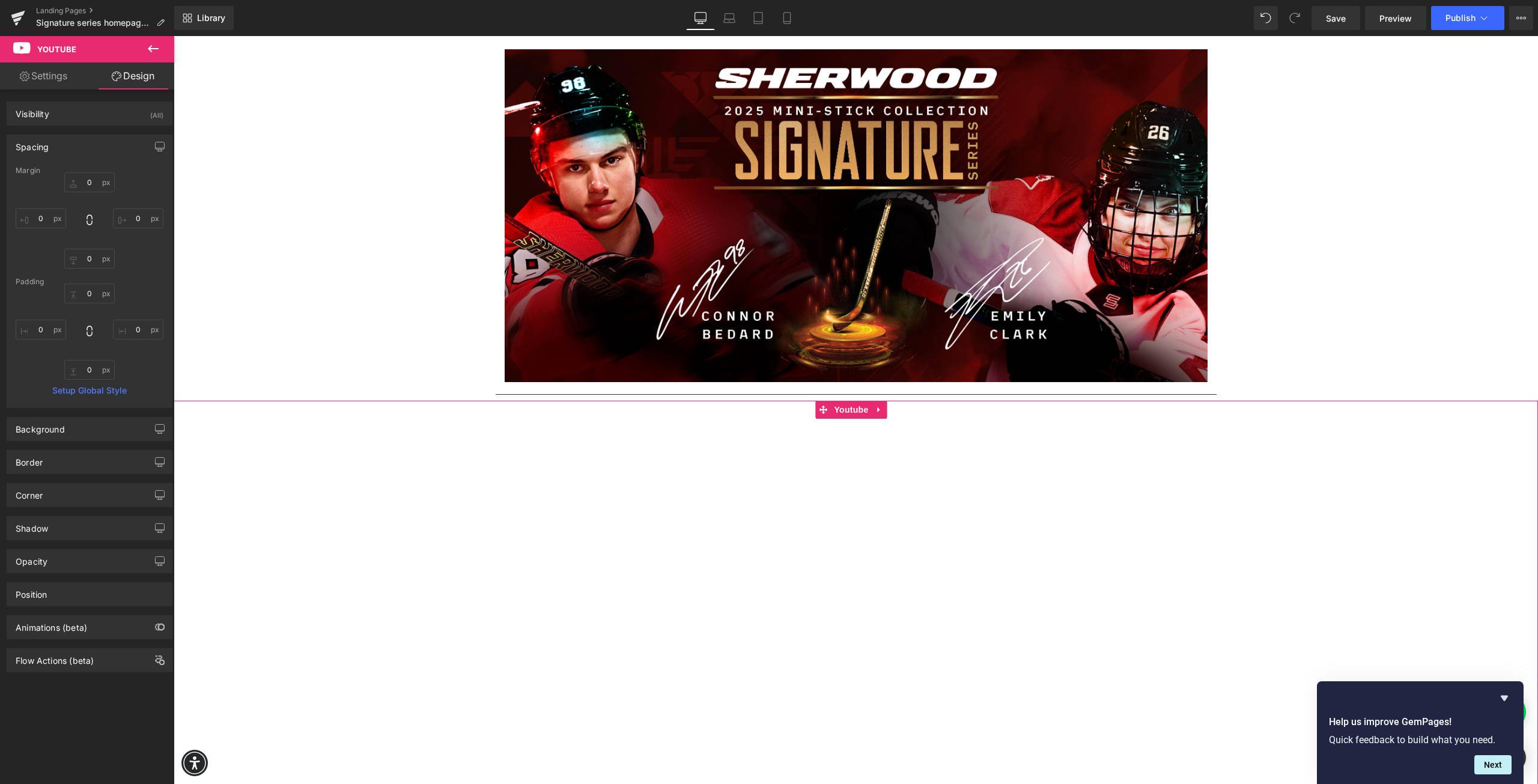
click at [62, 149] on div "Spacing" at bounding box center [89, 147] width 165 height 23
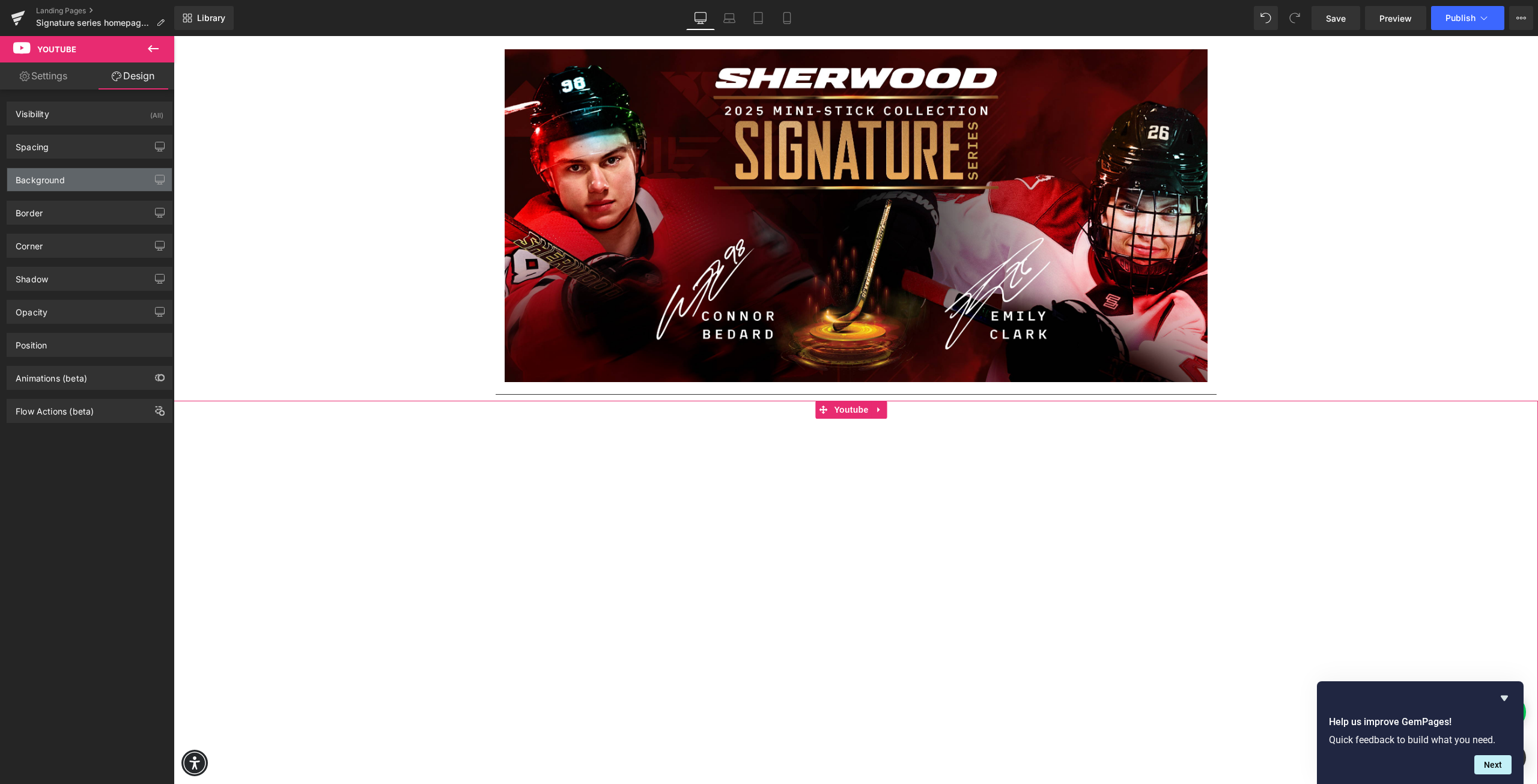
click at [59, 184] on div "Background" at bounding box center [40, 177] width 50 height 17
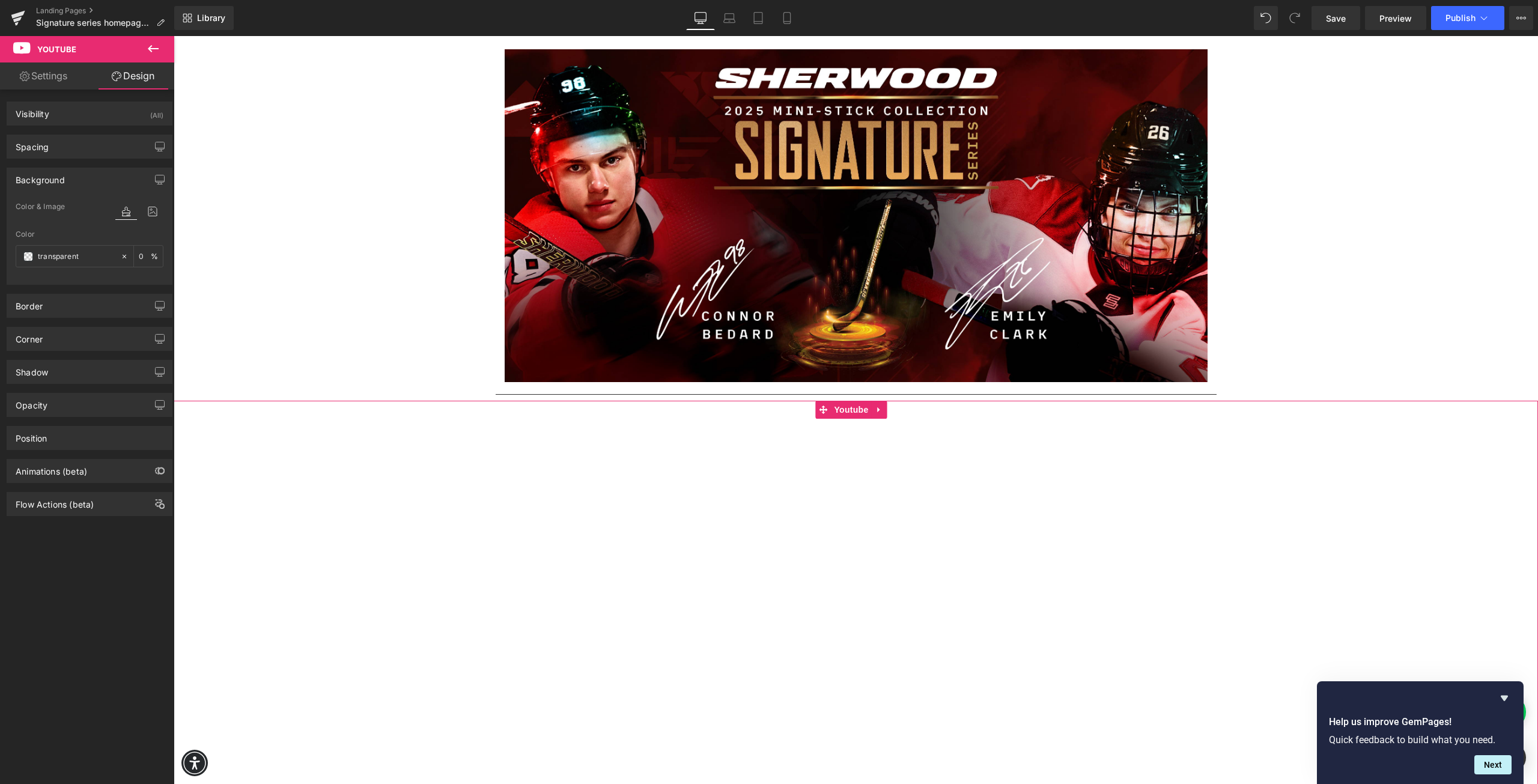
click at [58, 184] on div "Background" at bounding box center [40, 177] width 50 height 17
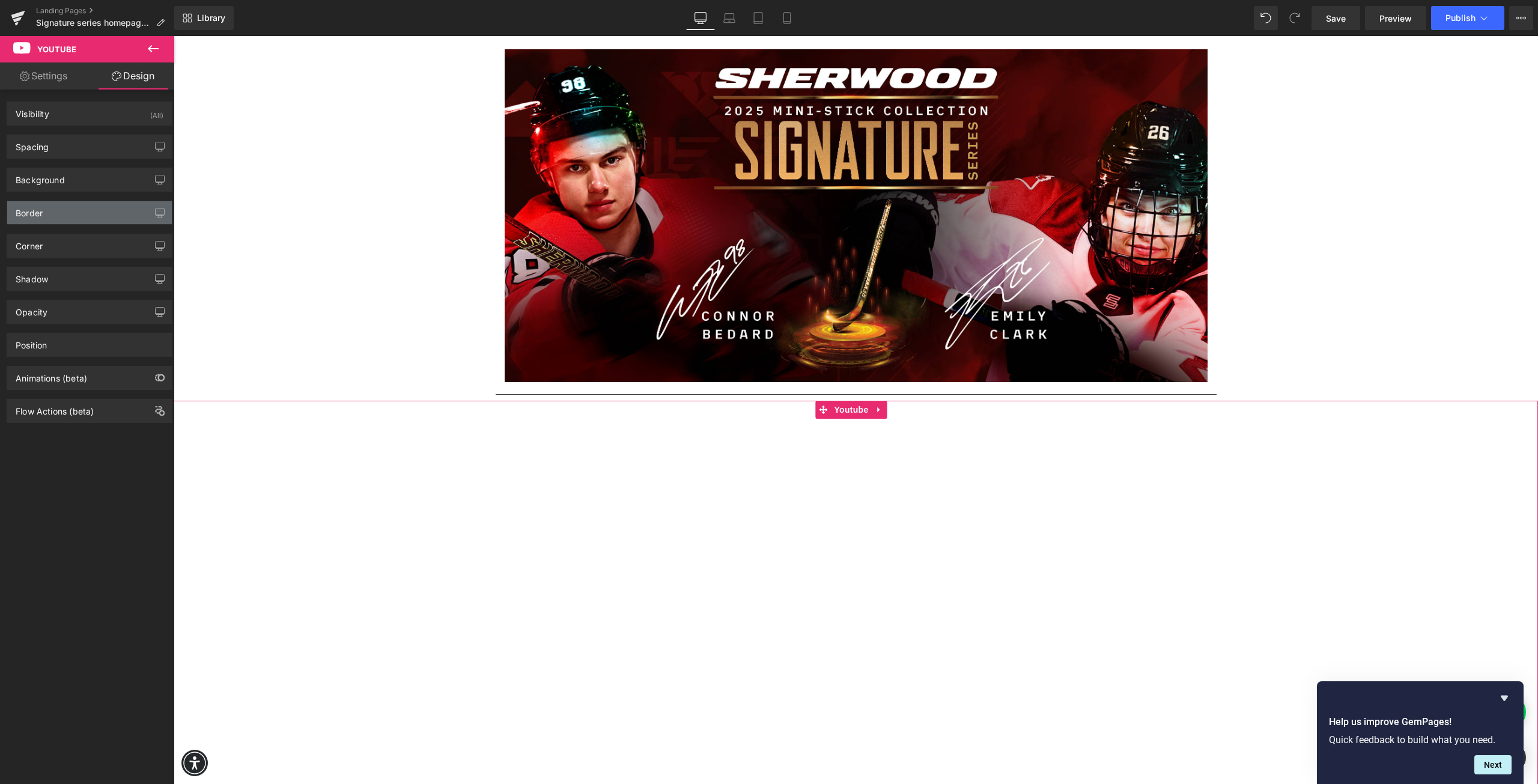
click at [48, 216] on div "Border" at bounding box center [89, 212] width 165 height 23
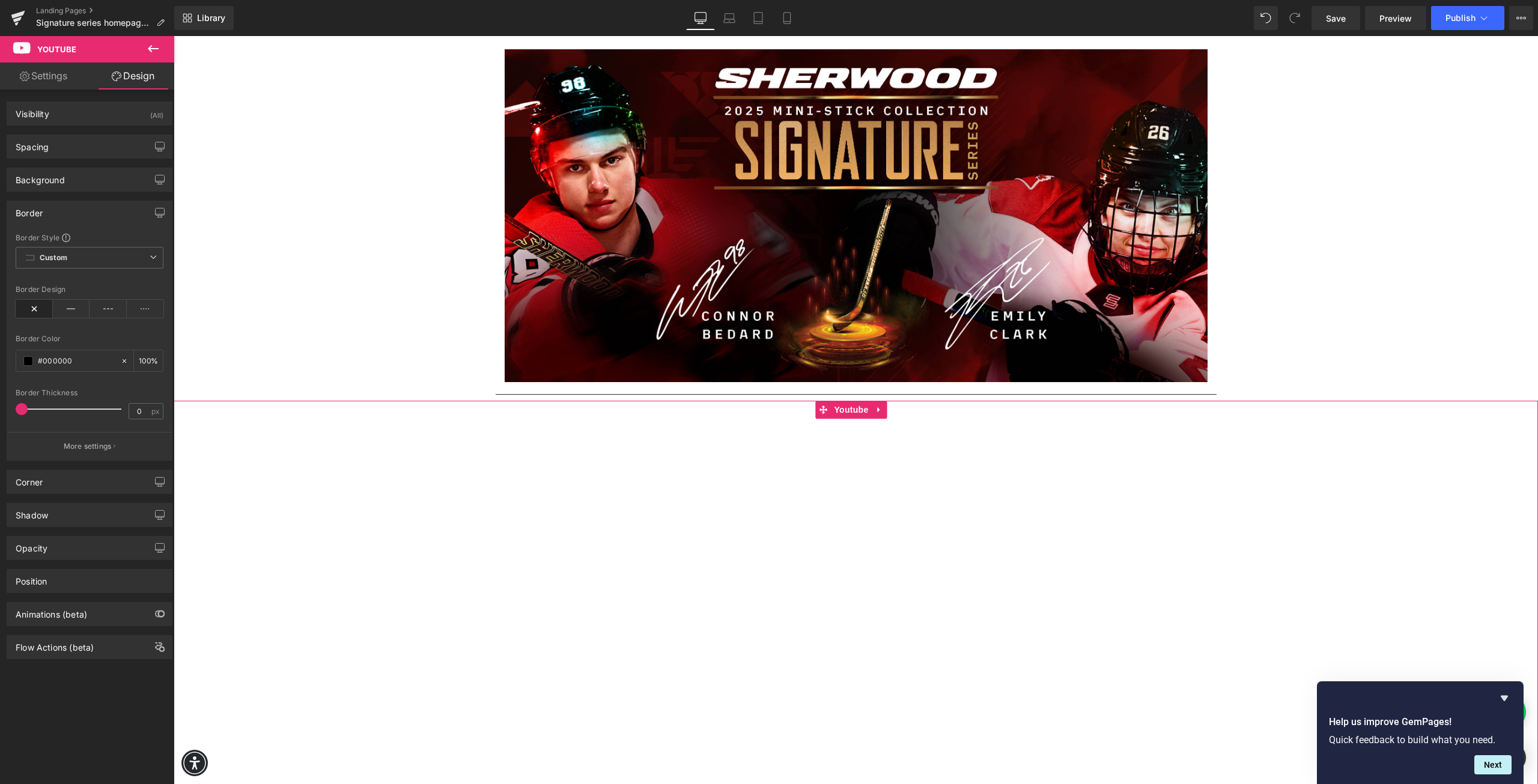
click at [45, 218] on div "Border" at bounding box center [89, 212] width 165 height 23
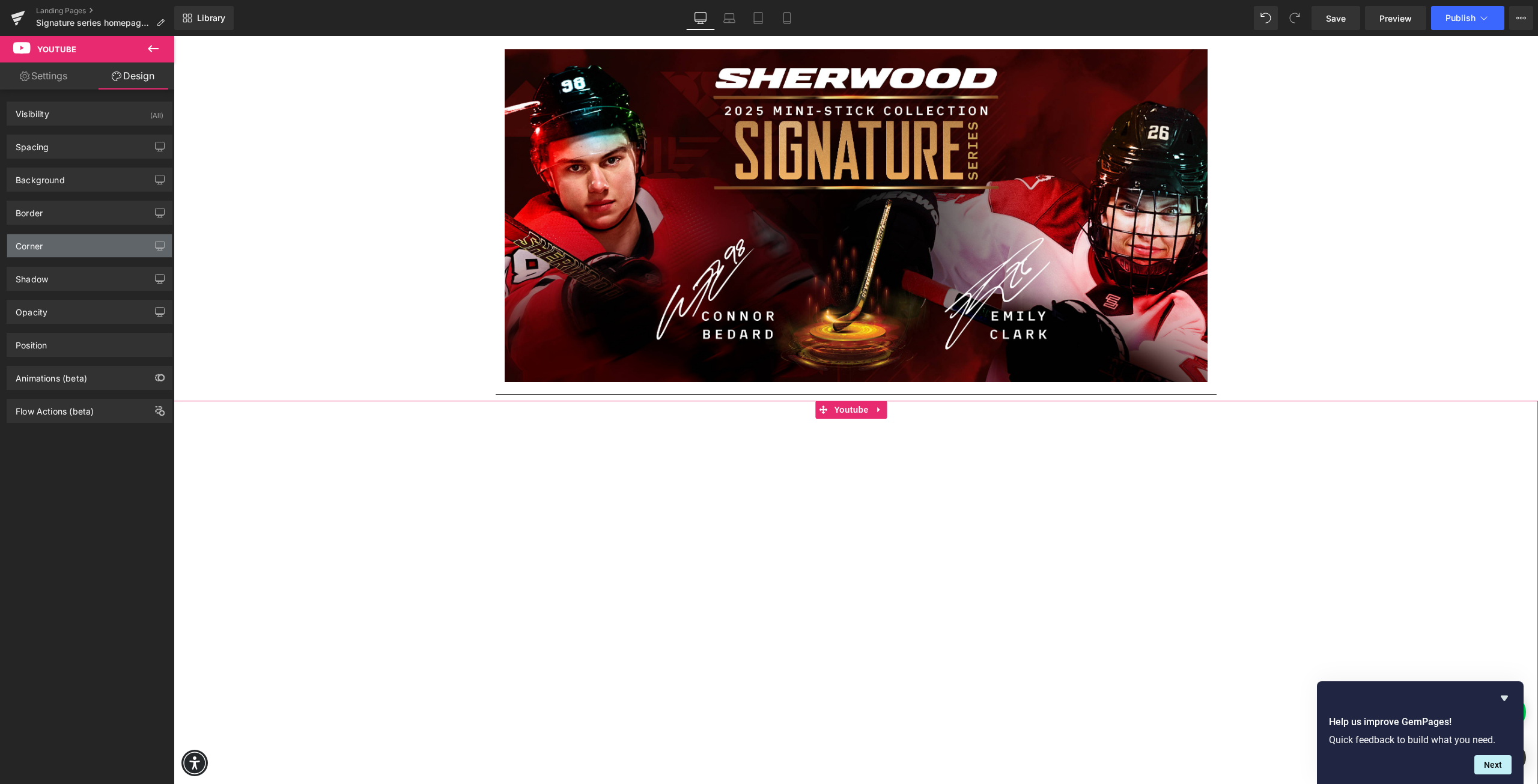
click at [41, 249] on div "Corner" at bounding box center [29, 243] width 27 height 17
click at [45, 276] on div "Shadow" at bounding box center [31, 276] width 32 height 17
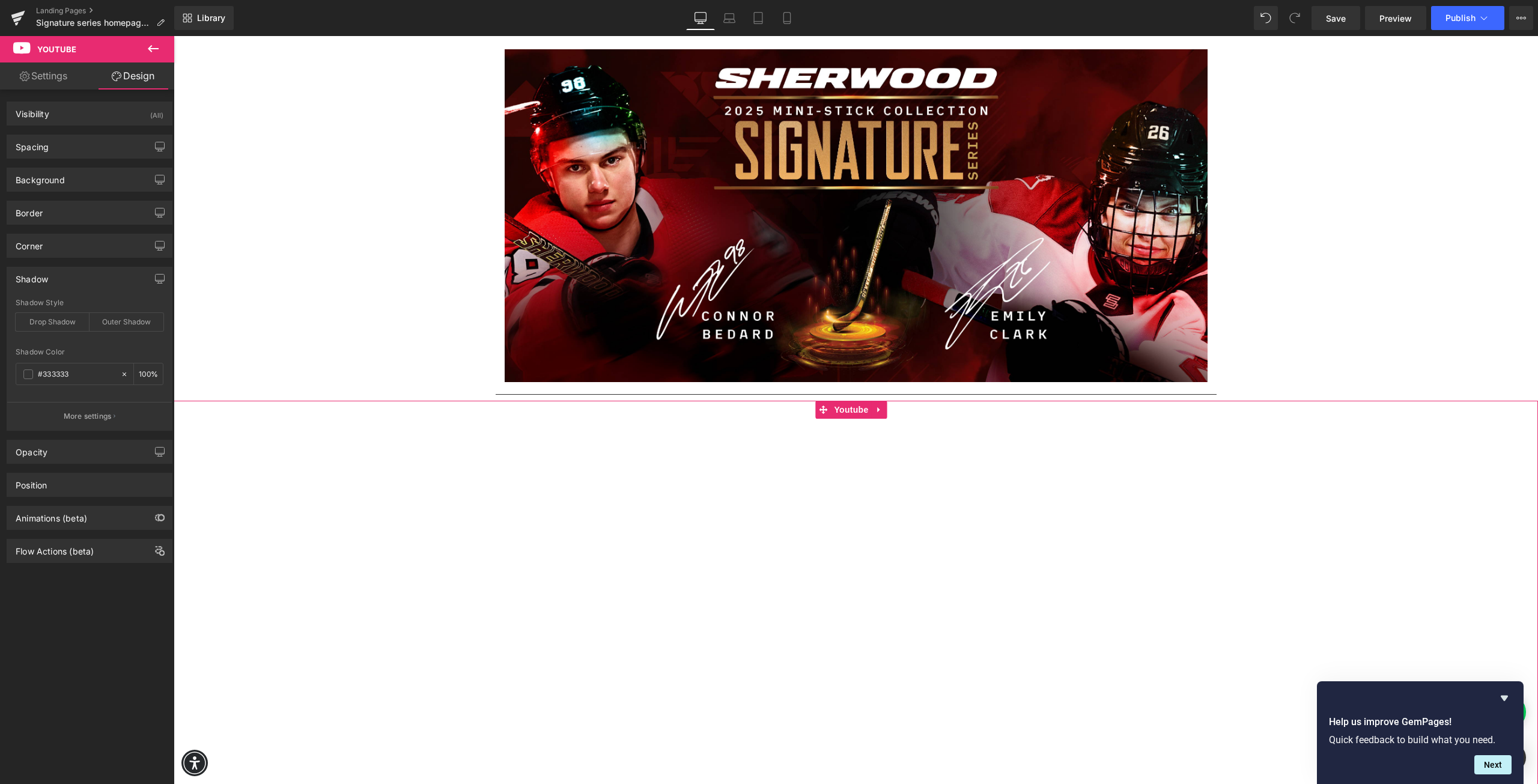
click at [45, 279] on div "Shadow" at bounding box center [31, 276] width 32 height 17
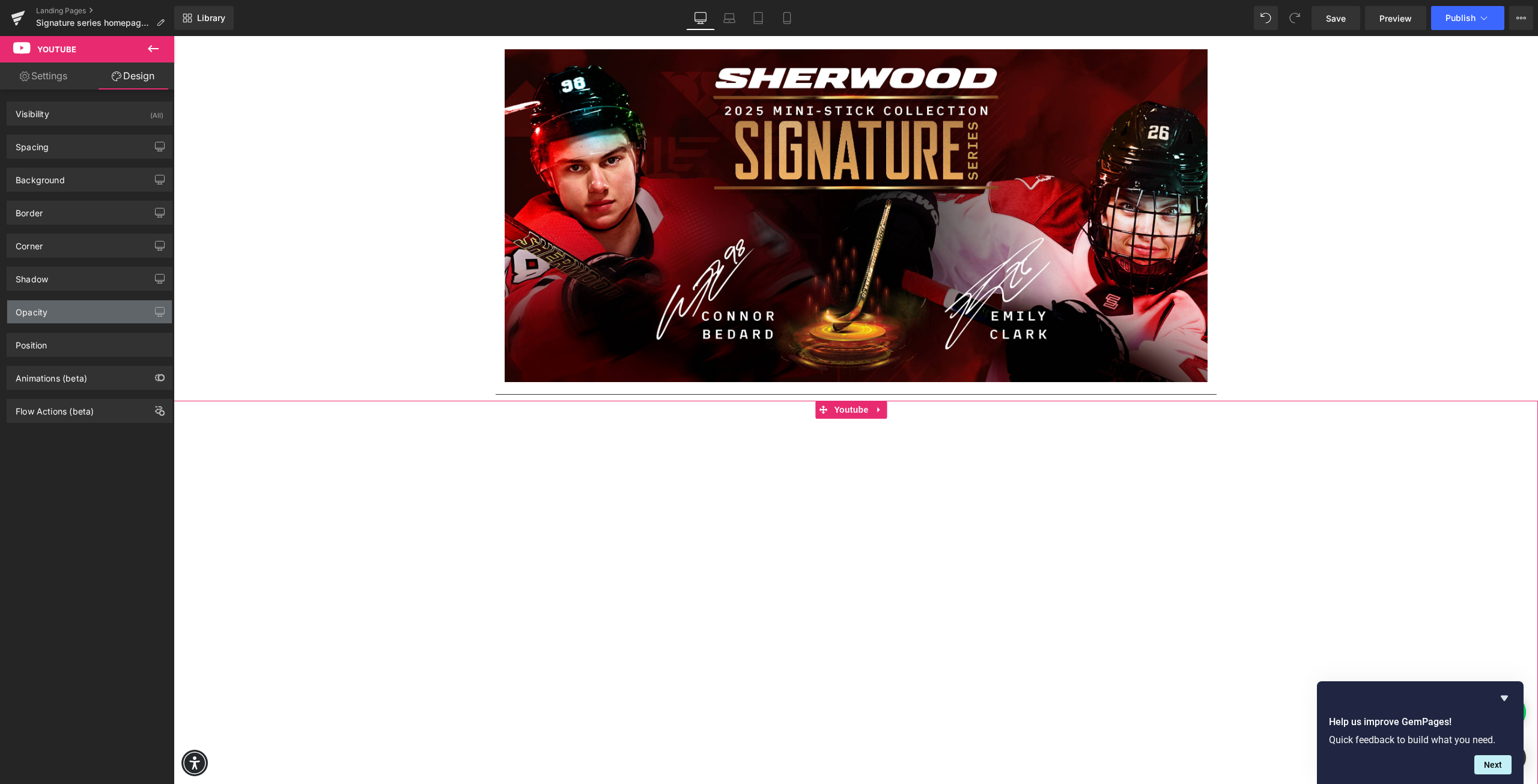
click at [42, 309] on div "Opacity" at bounding box center [31, 309] width 32 height 17
click at [45, 346] on div "Position" at bounding box center [31, 342] width 31 height 17
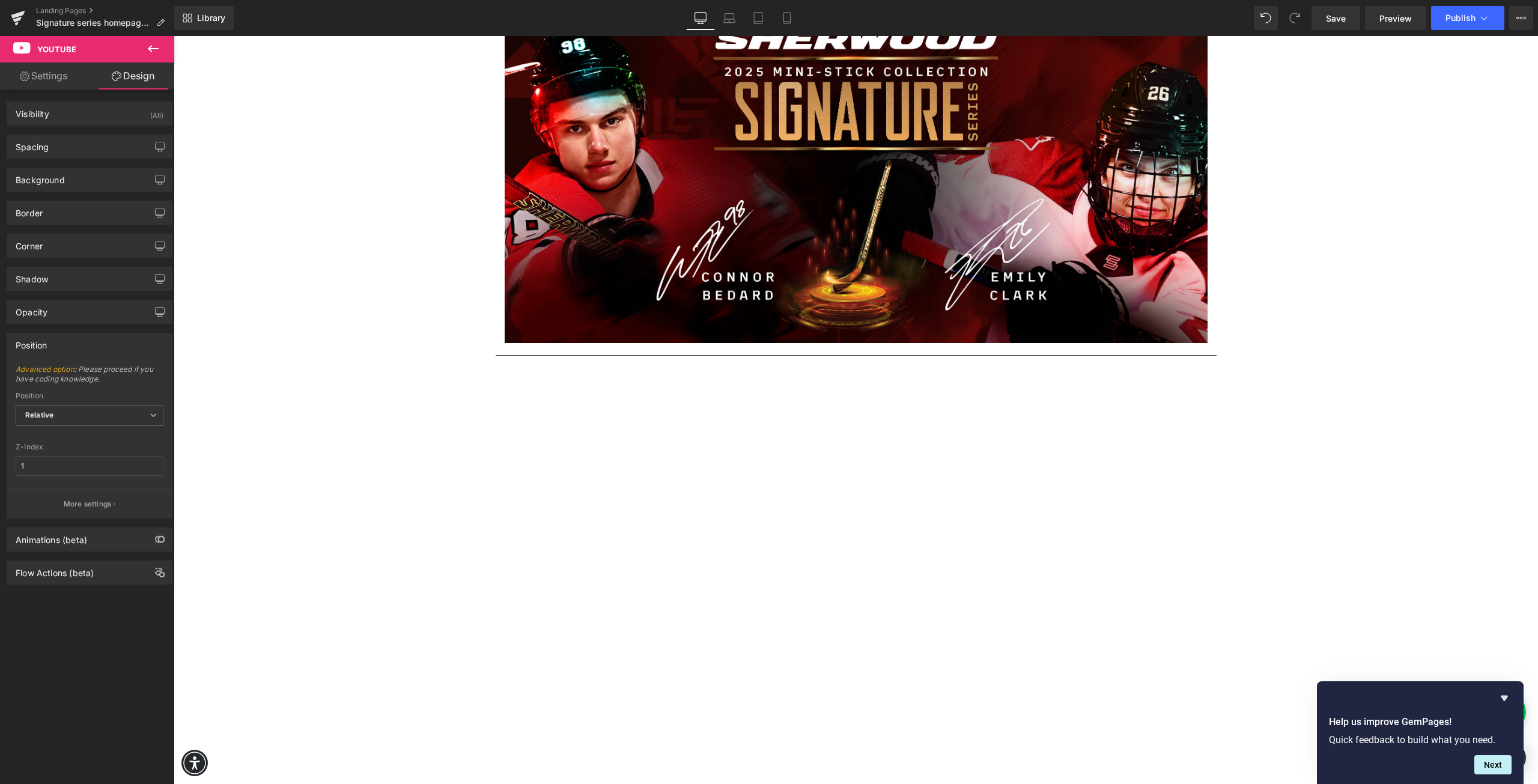
scroll to position [120, 0]
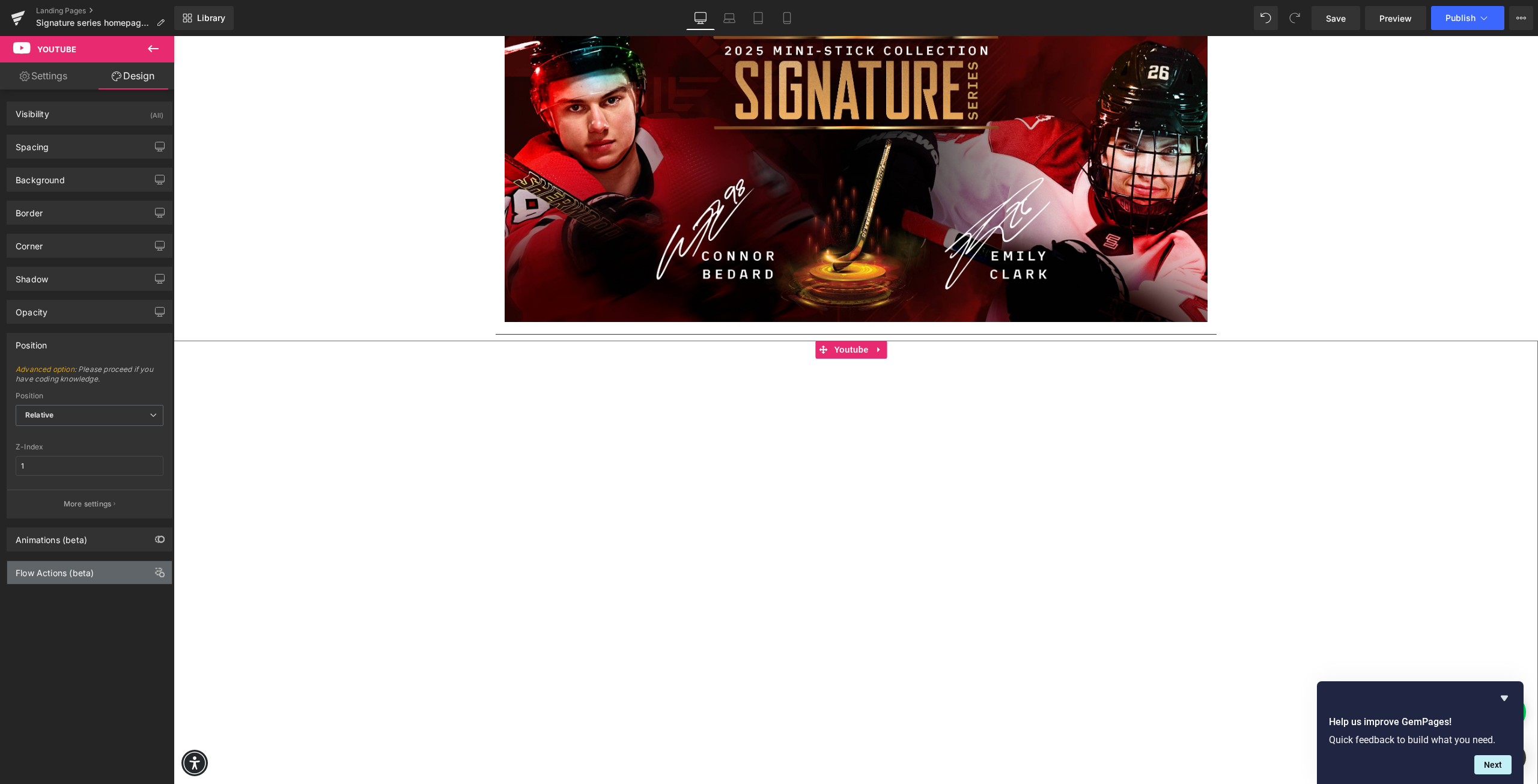
click at [77, 574] on div "Flow Actions (beta)" at bounding box center [54, 570] width 78 height 17
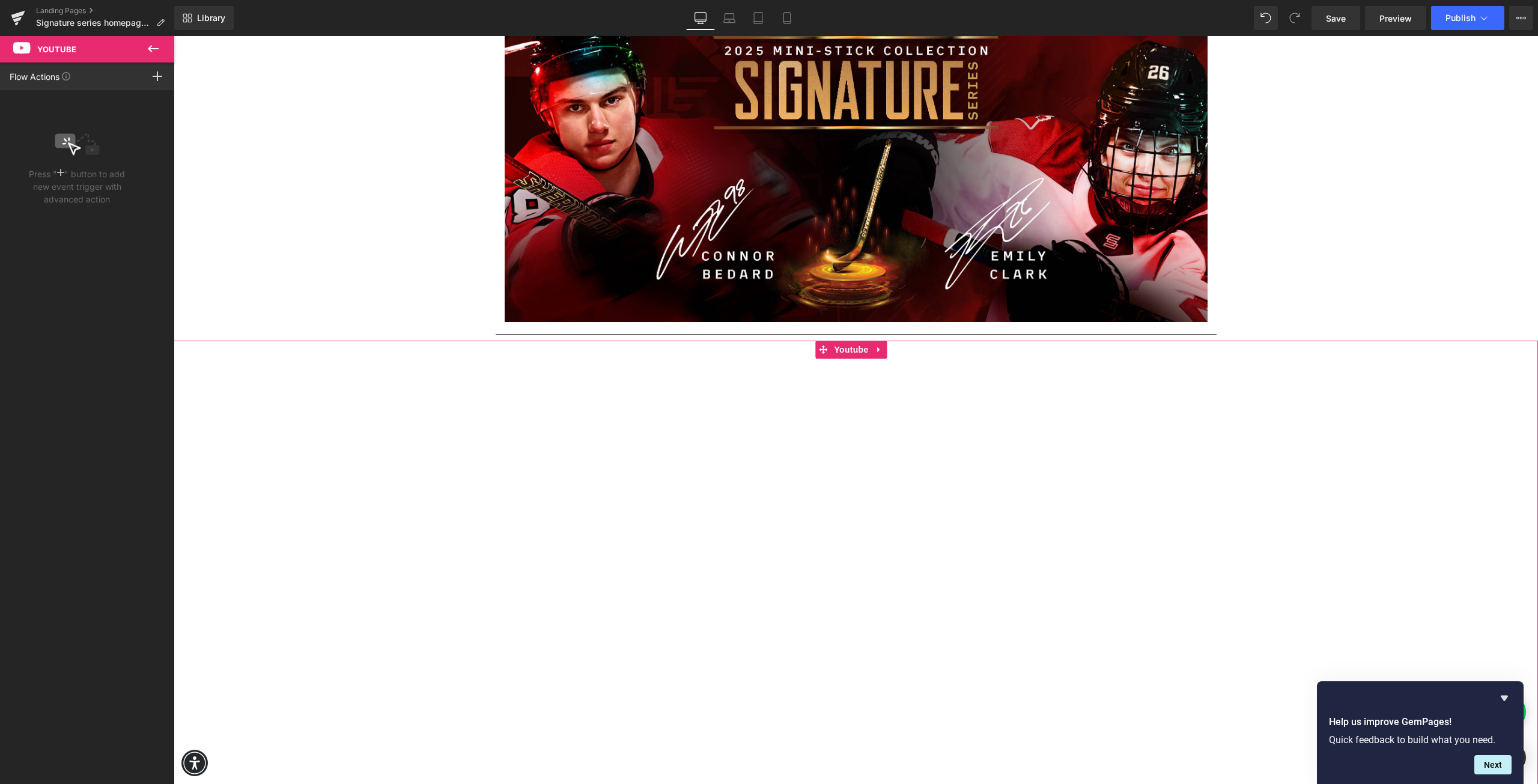
click at [101, 81] on div "Flow Actions Click "+" to add an event to trigger action affect on other elemen…" at bounding box center [87, 76] width 175 height 28
click at [153, 49] on icon at bounding box center [153, 49] width 10 height 7
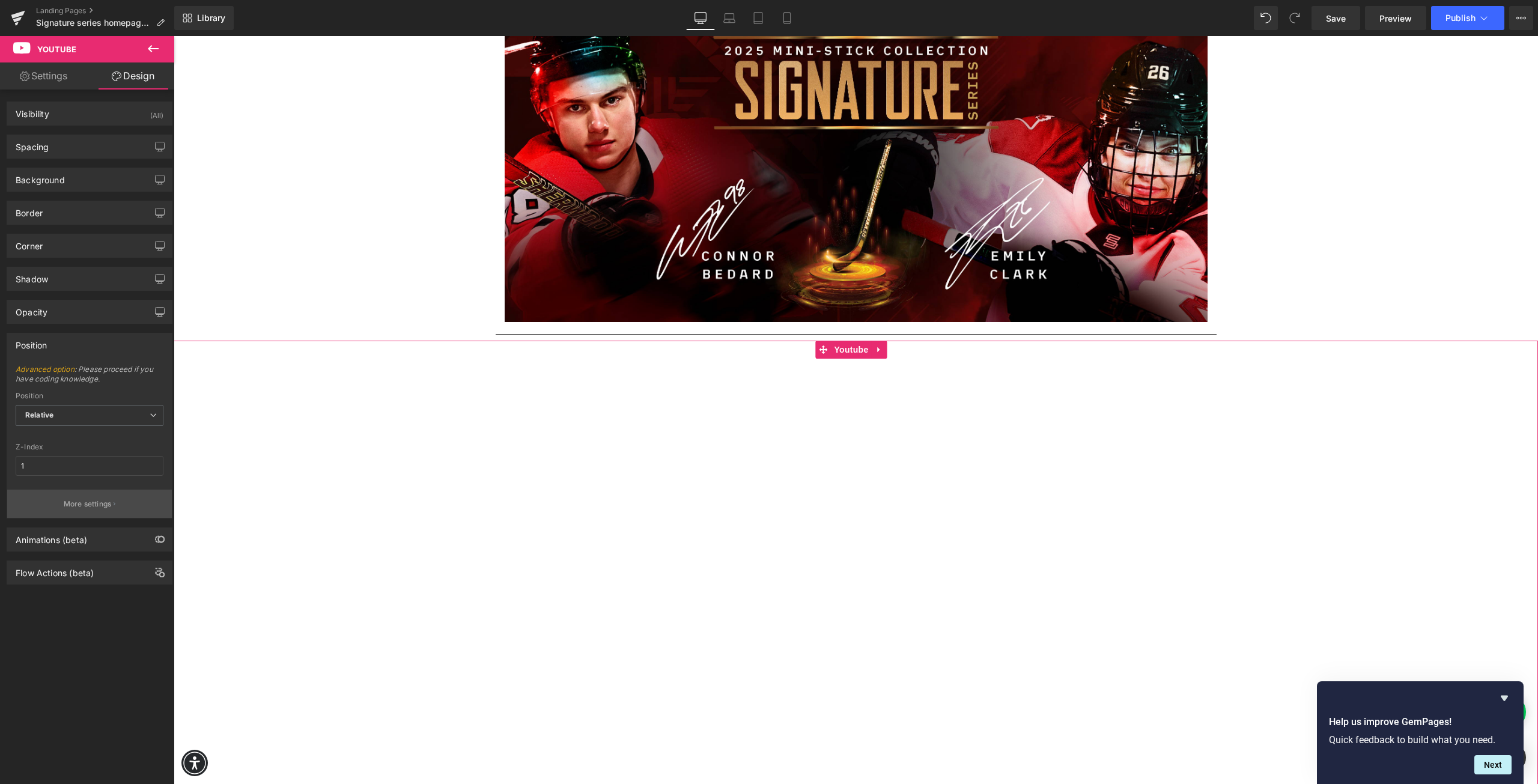
click at [76, 507] on p "More settings" at bounding box center [87, 503] width 48 height 10
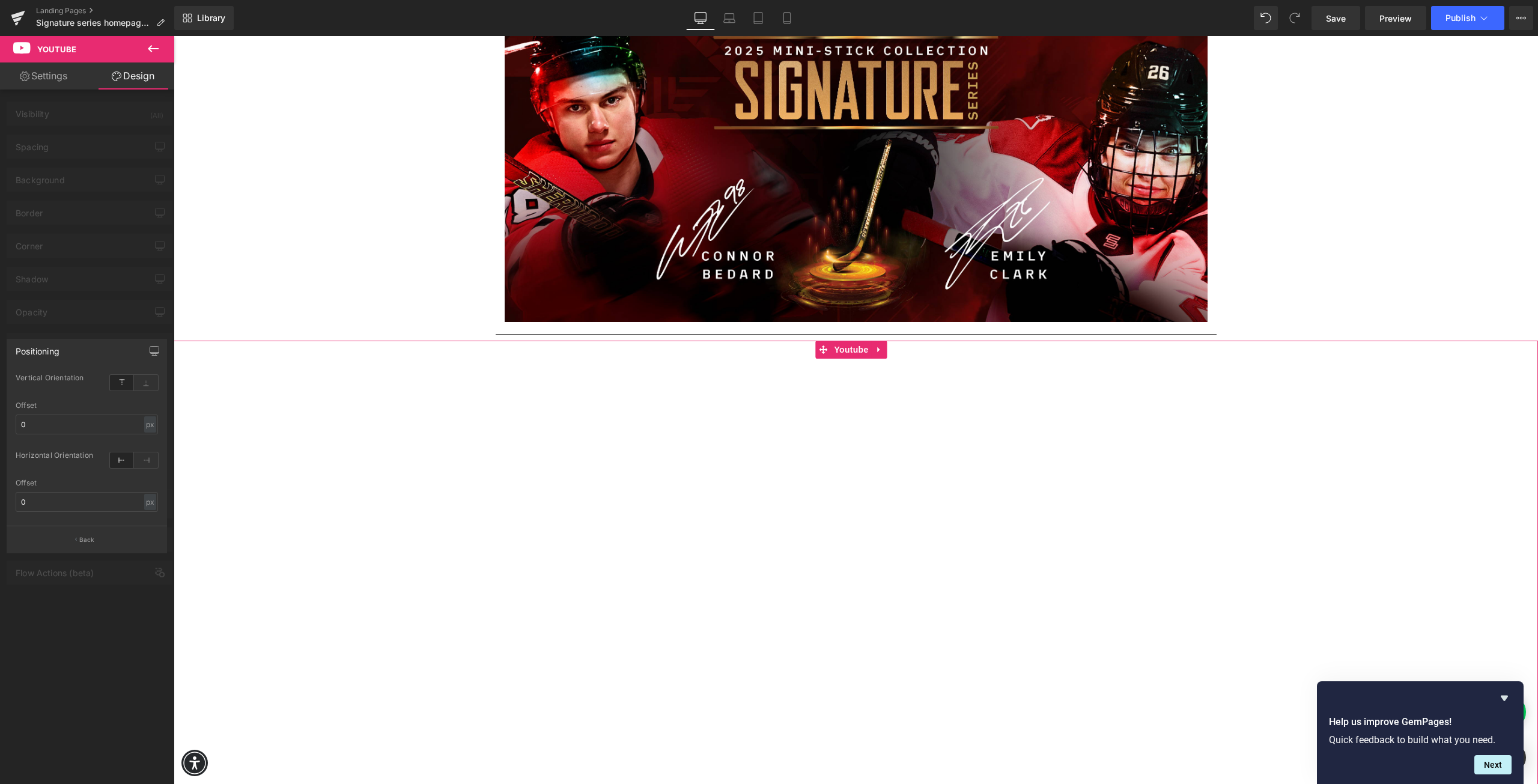
click at [116, 348] on div "Positioning" at bounding box center [87, 350] width 159 height 23
click at [106, 536] on button "Back" at bounding box center [87, 539] width 161 height 27
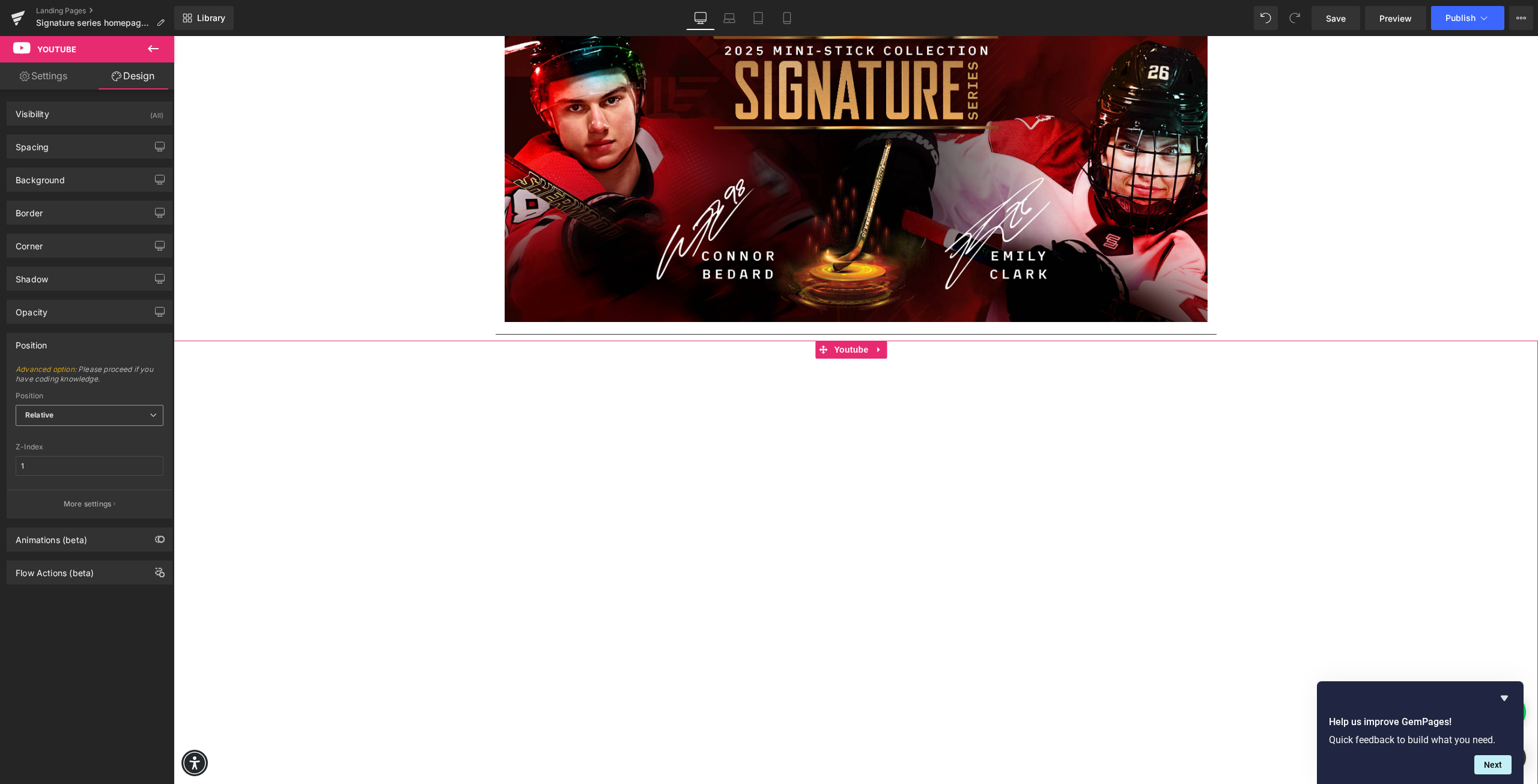
click at [109, 408] on span "Relative" at bounding box center [89, 415] width 148 height 21
click at [123, 378] on span "Advanced option : Please proceed if you have coding knowledge." at bounding box center [89, 378] width 148 height 27
click at [71, 318] on div "Opacity" at bounding box center [89, 311] width 165 height 23
click at [80, 318] on div "Opacity" at bounding box center [89, 311] width 165 height 23
click at [75, 316] on div "Opacity" at bounding box center [89, 311] width 165 height 23
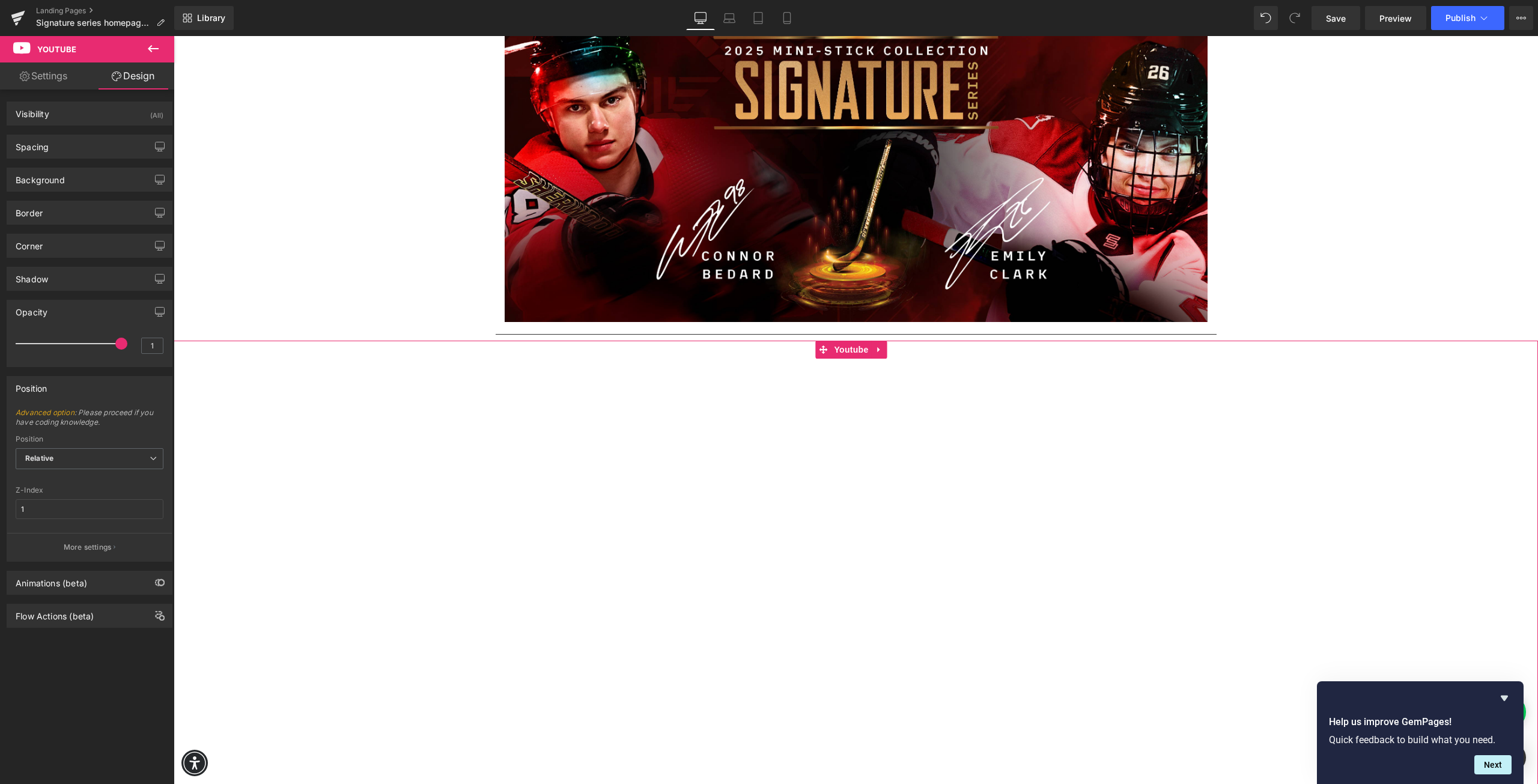
click at [75, 316] on div "Opacity" at bounding box center [89, 311] width 165 height 23
click at [80, 290] on div "Shadow Shadow Style Drop Shadow Outer Shadow #333333 Shadow Color #333333 100 %…" at bounding box center [89, 279] width 165 height 24
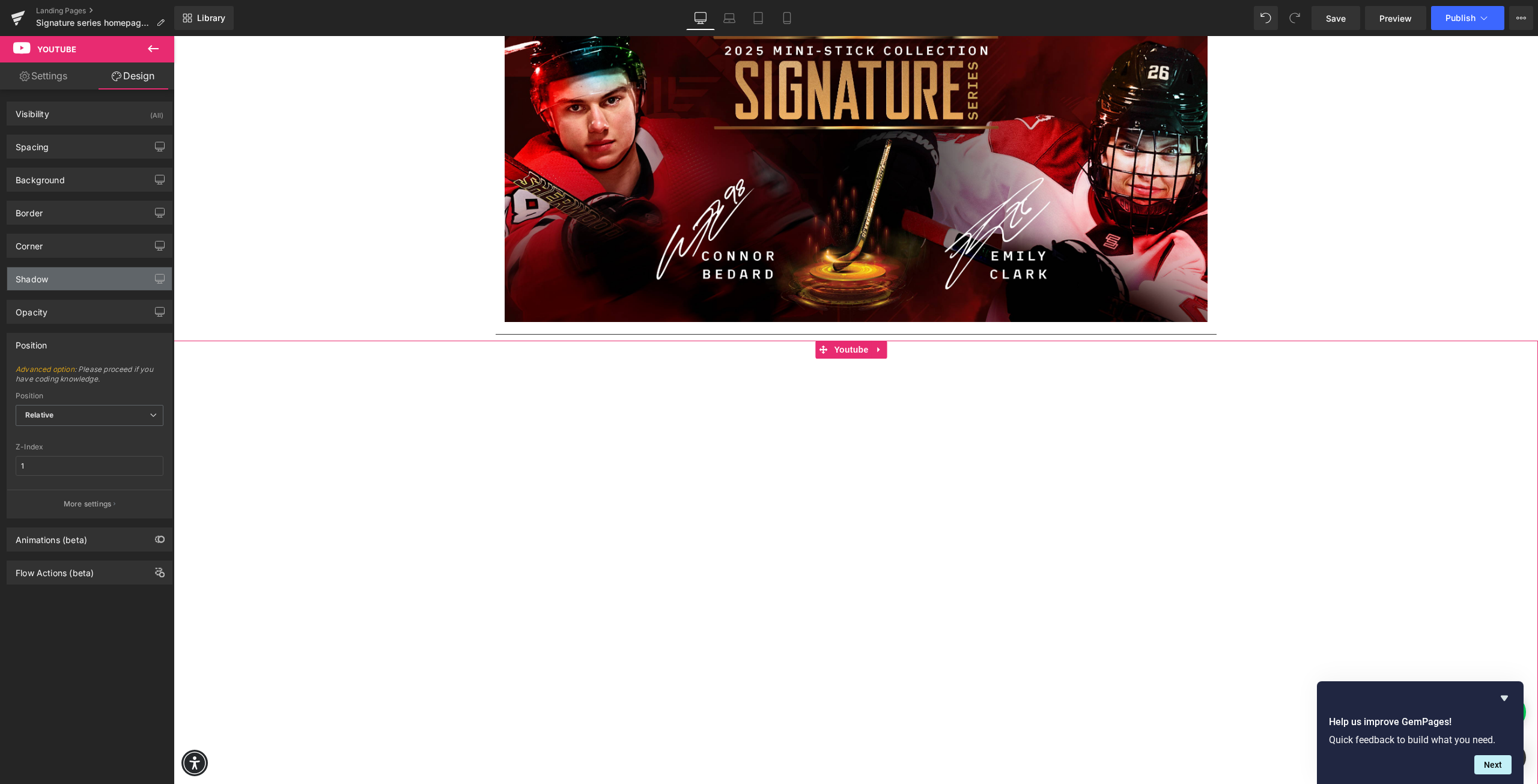
click at [82, 281] on div "Shadow" at bounding box center [89, 279] width 165 height 23
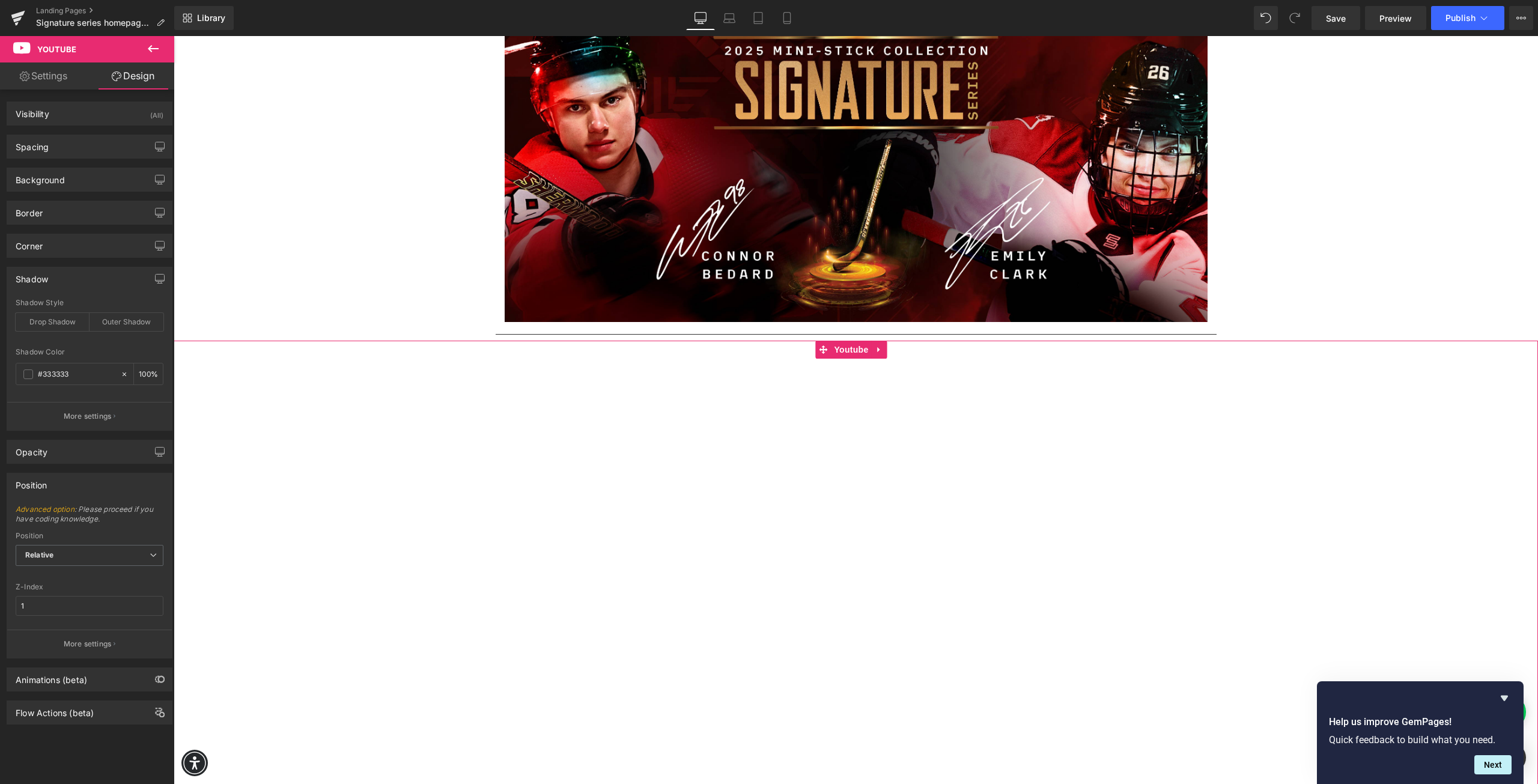
click at [83, 286] on div "Shadow" at bounding box center [89, 279] width 165 height 23
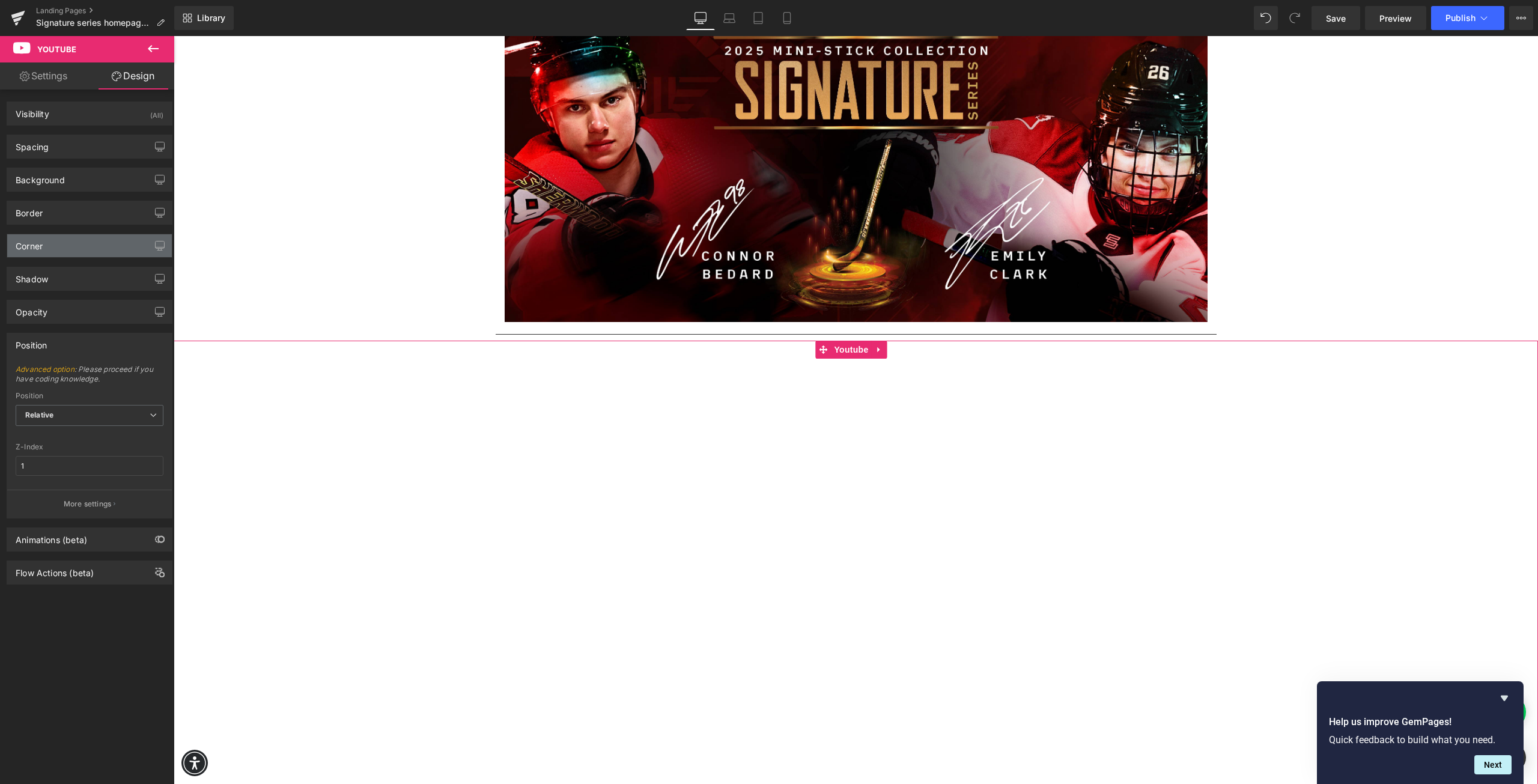
click at [75, 246] on div "Corner" at bounding box center [89, 246] width 165 height 23
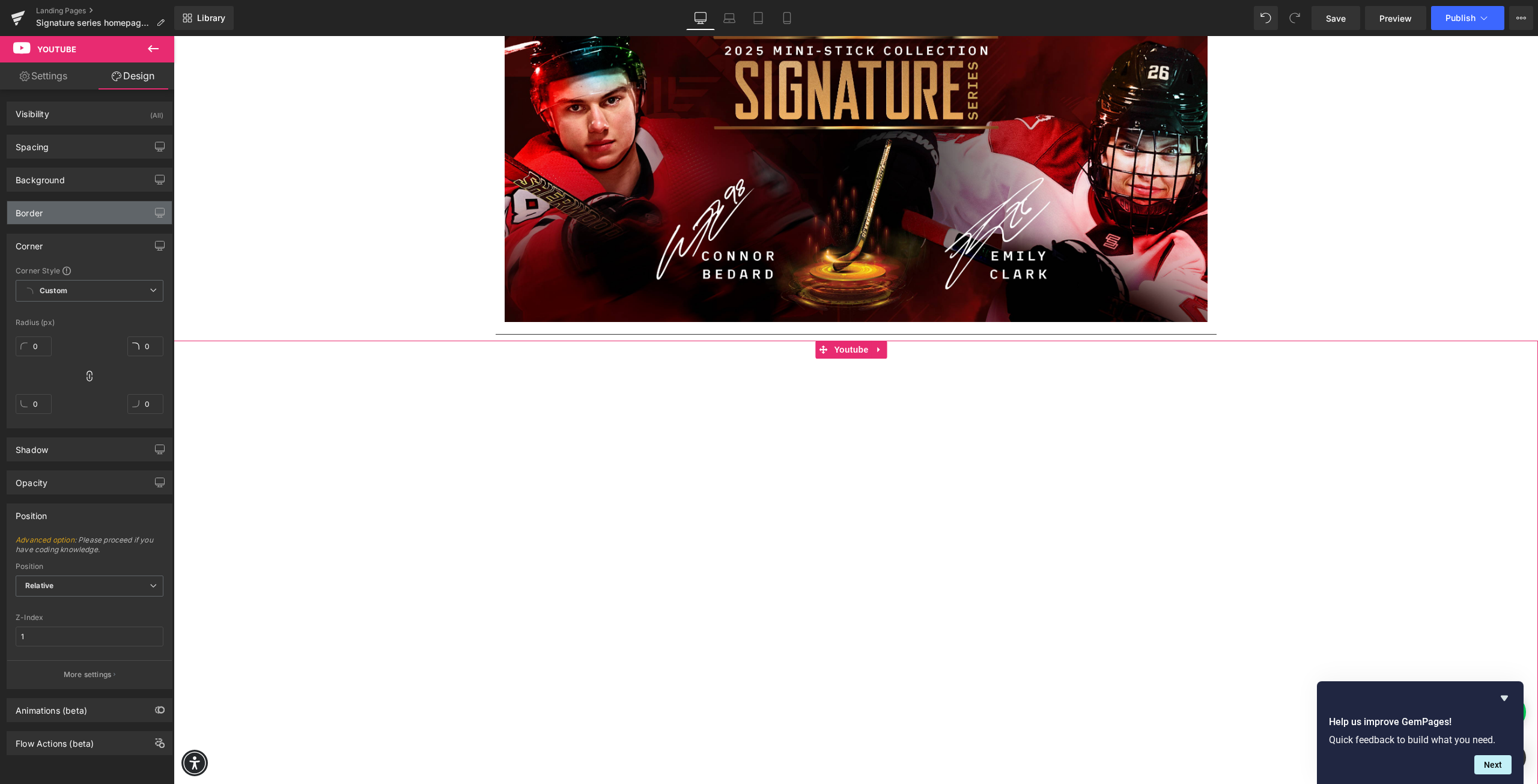
click at [62, 209] on div "Border" at bounding box center [89, 212] width 165 height 23
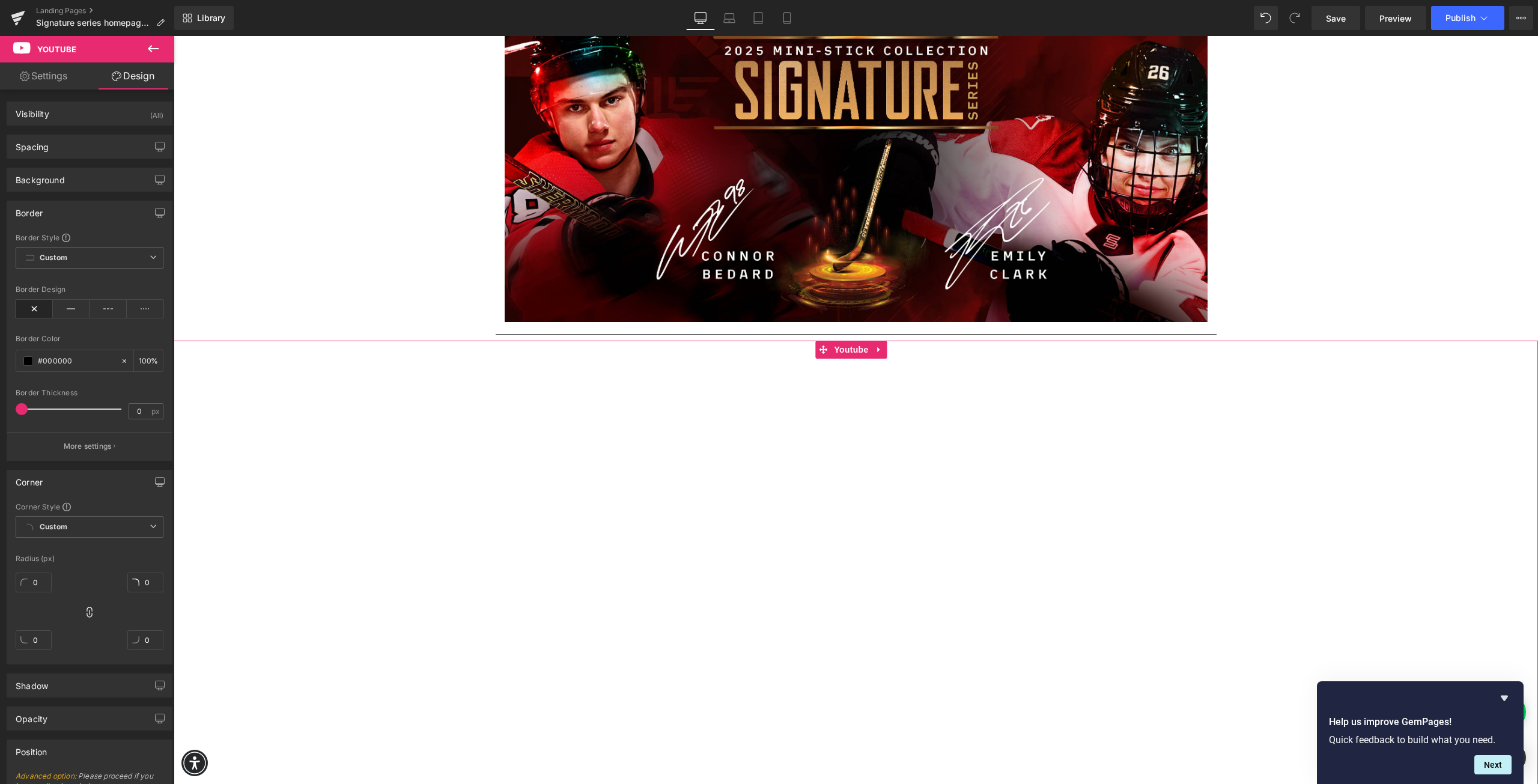
click at [77, 478] on div "Corner" at bounding box center [89, 482] width 165 height 23
click at [84, 208] on div "Border" at bounding box center [89, 212] width 165 height 23
